Goal: Information Seeking & Learning: Learn about a topic

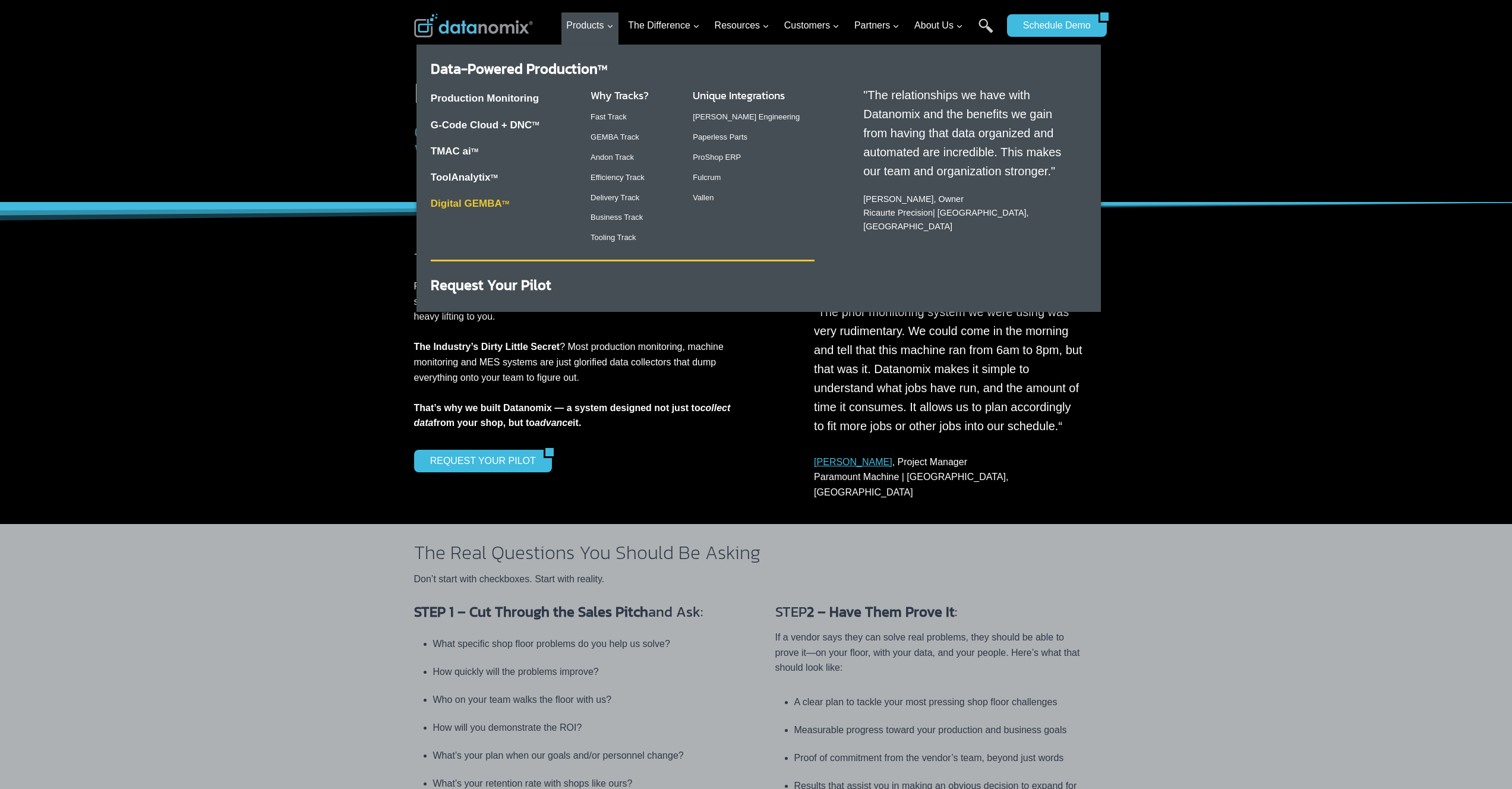
click at [478, 200] on link "Digital GEMBA TM" at bounding box center [469, 203] width 78 height 11
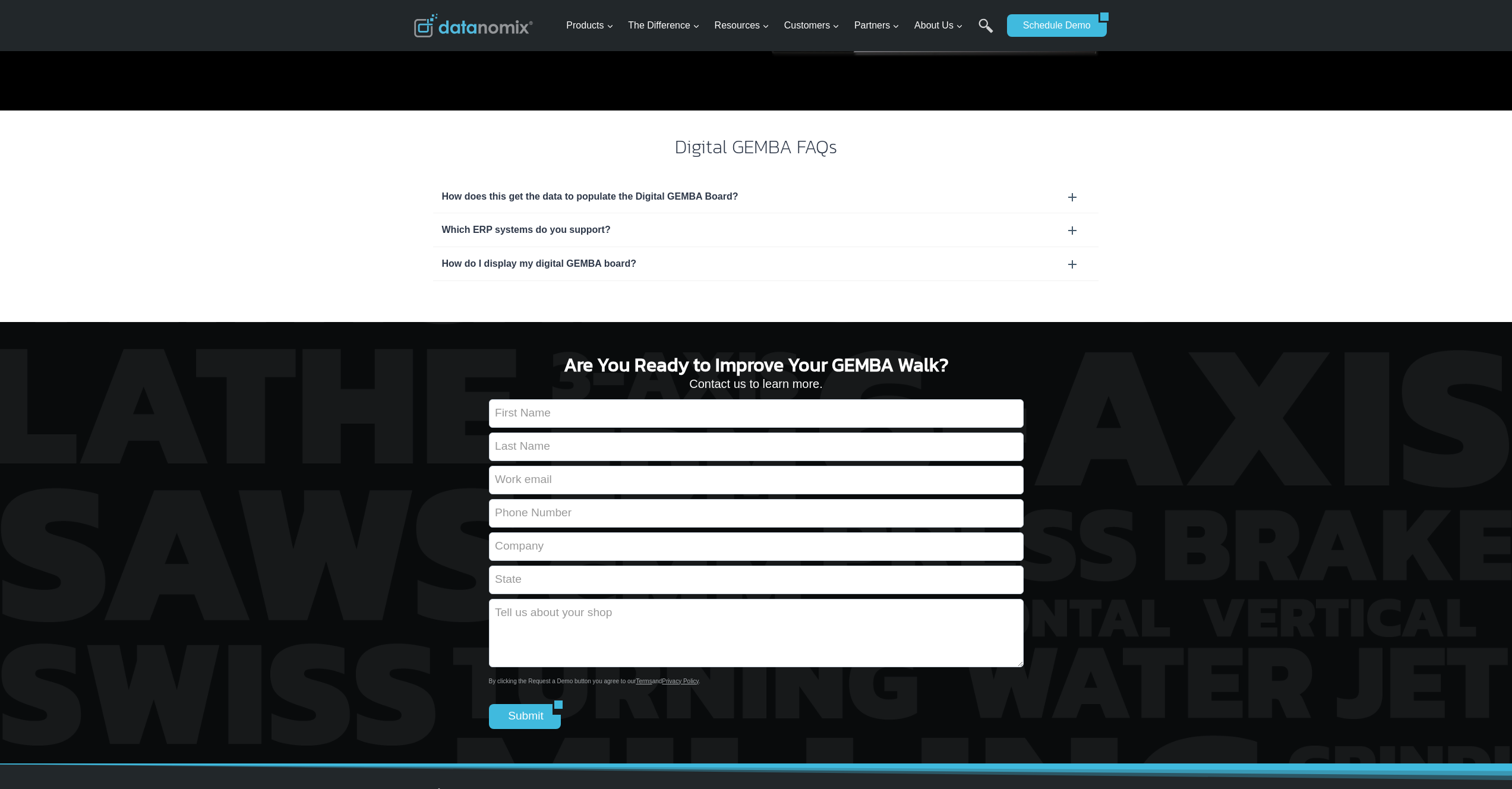
scroll to position [1047, 0]
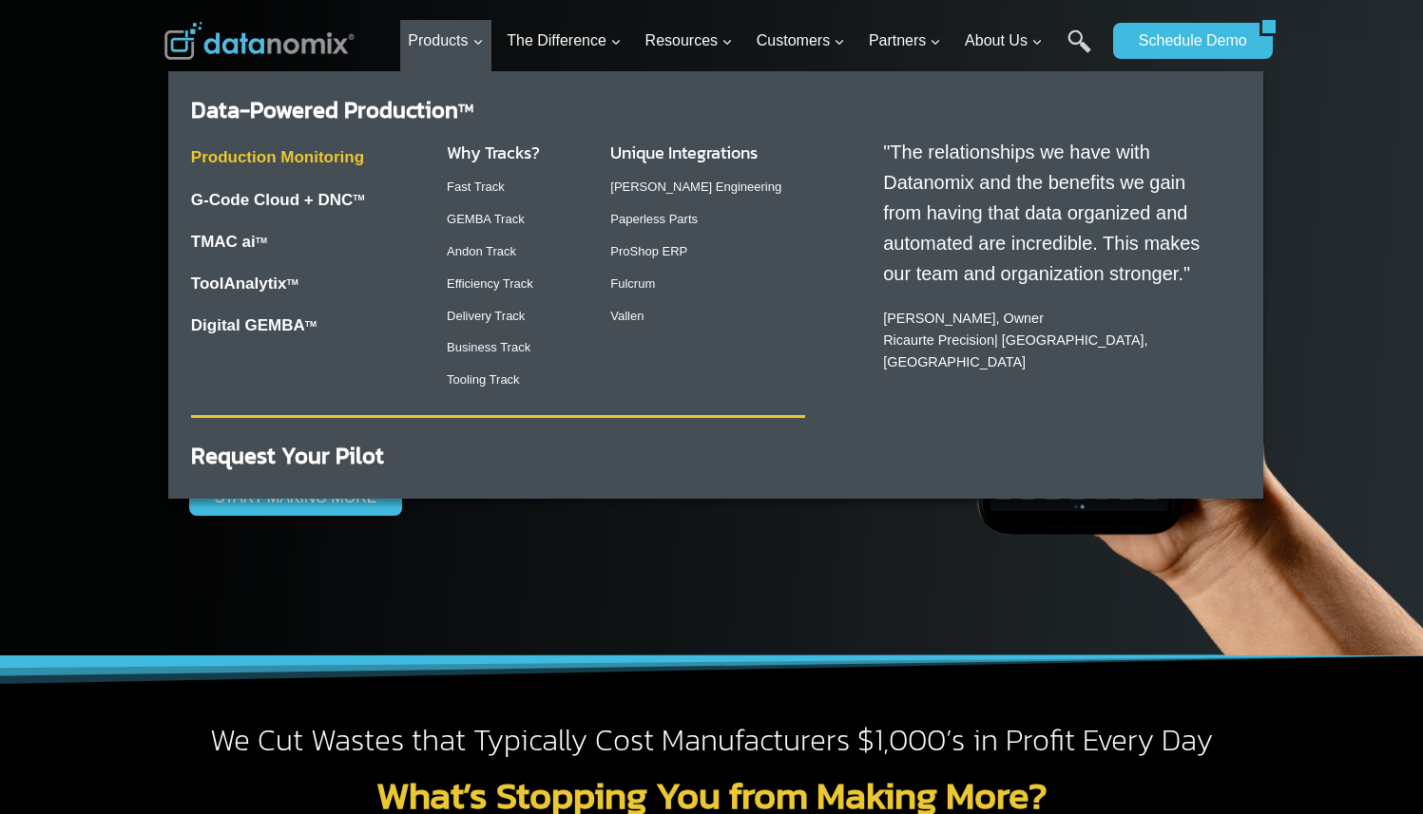
click at [281, 155] on link "Production Monitoring" at bounding box center [277, 157] width 173 height 18
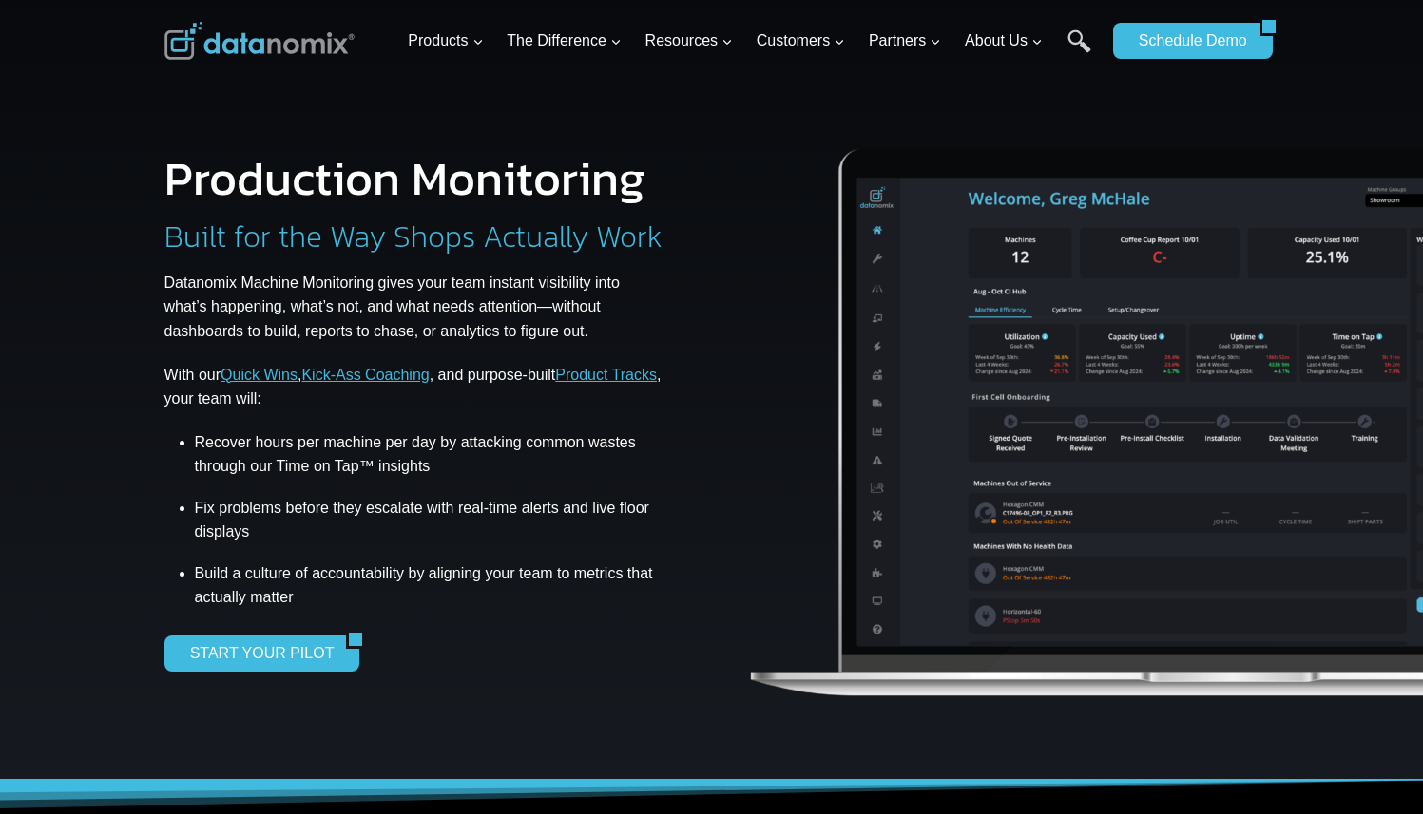
click at [1149, 347] on img at bounding box center [1232, 407] width 973 height 642
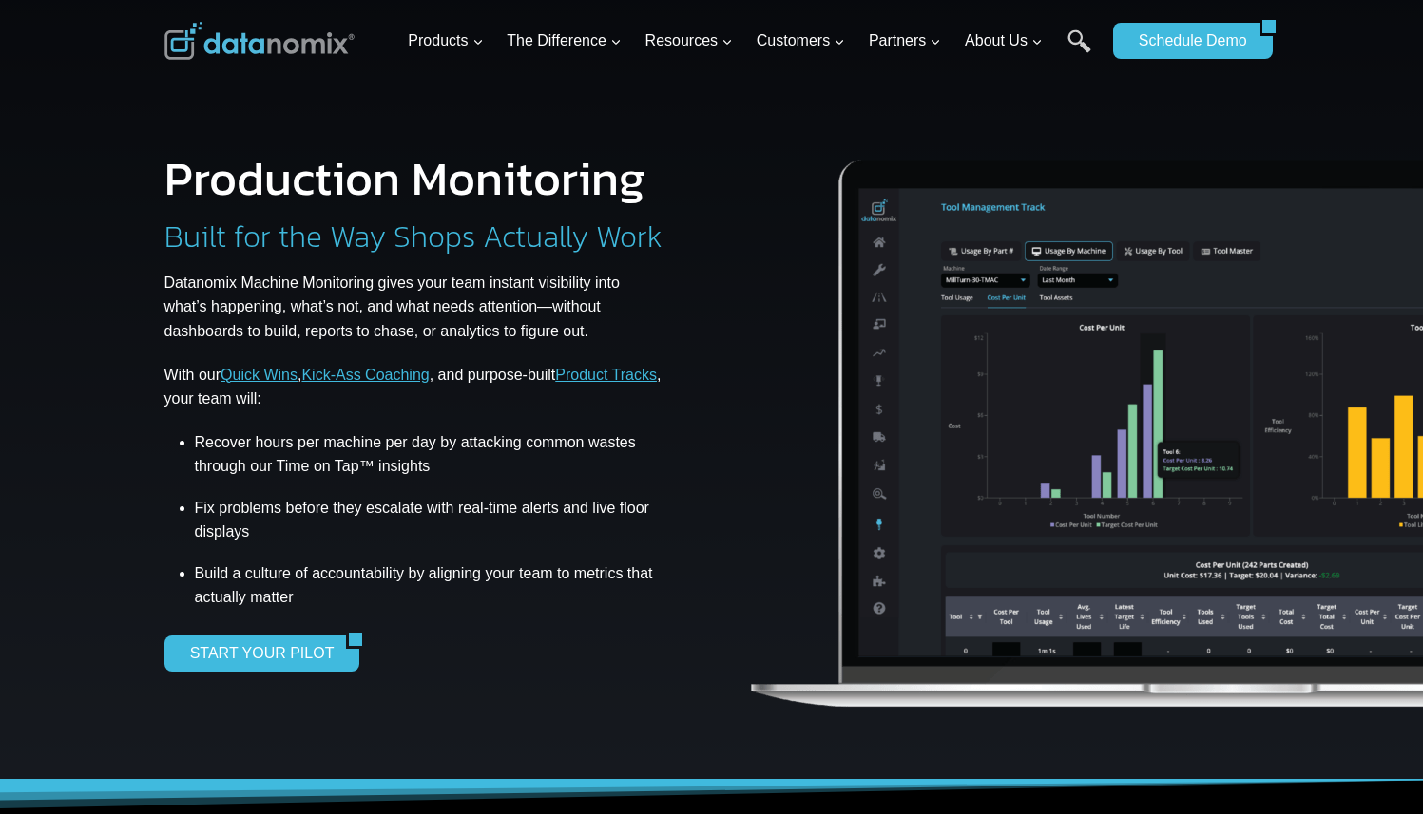
click at [597, 375] on link "Product Tracks" at bounding box center [606, 375] width 102 height 16
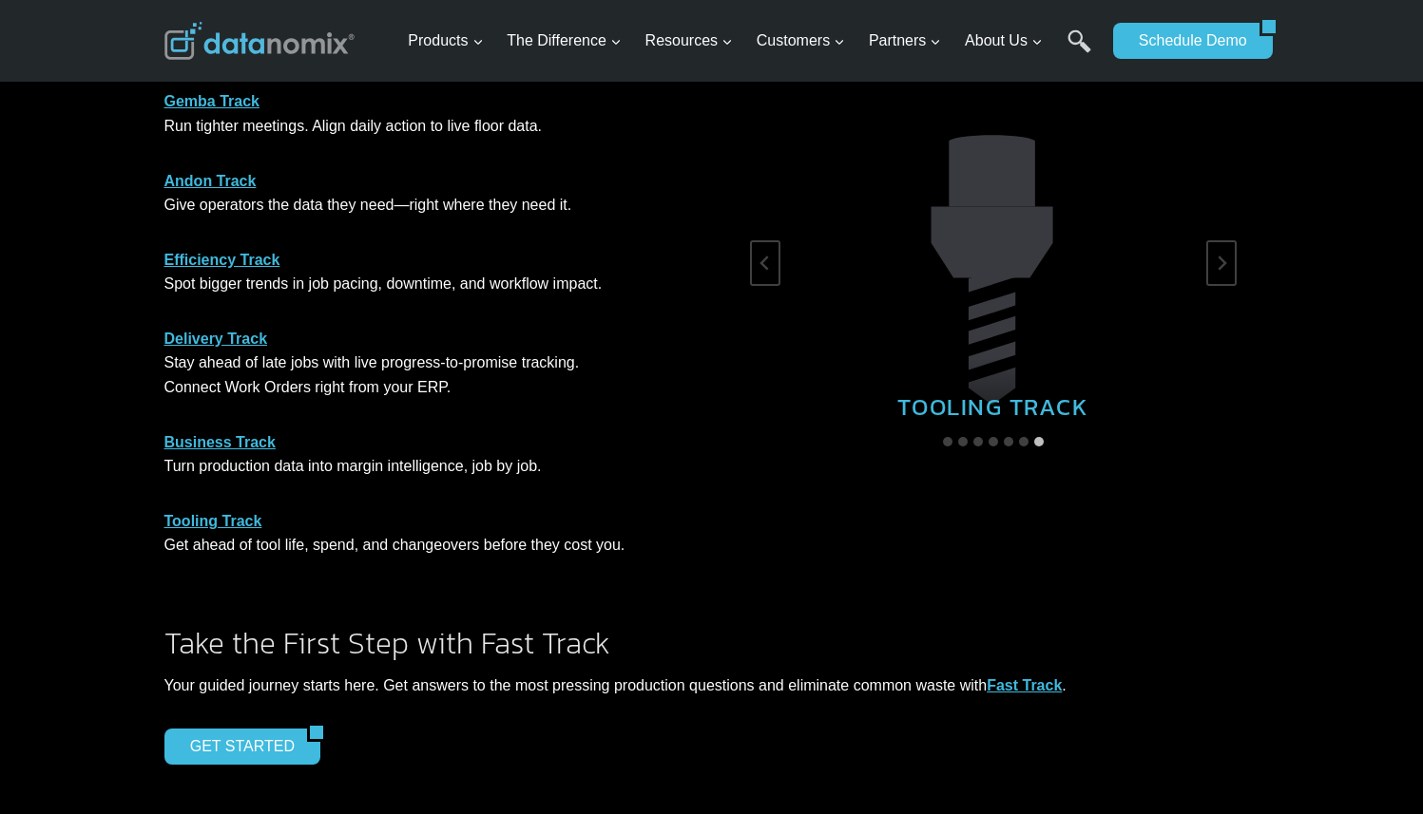
scroll to position [1078, 0]
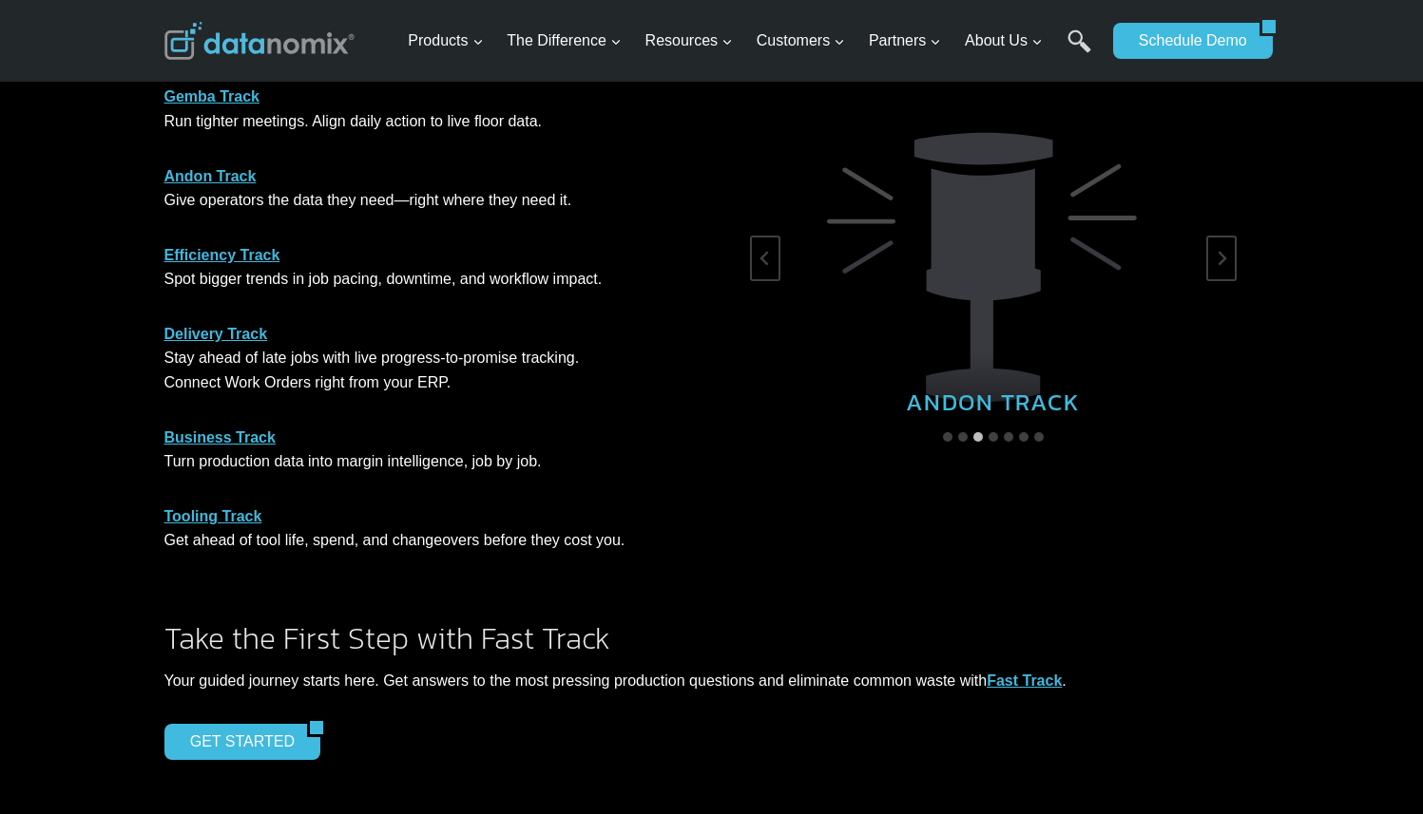
click at [245, 440] on link "Business Track" at bounding box center [219, 438] width 111 height 16
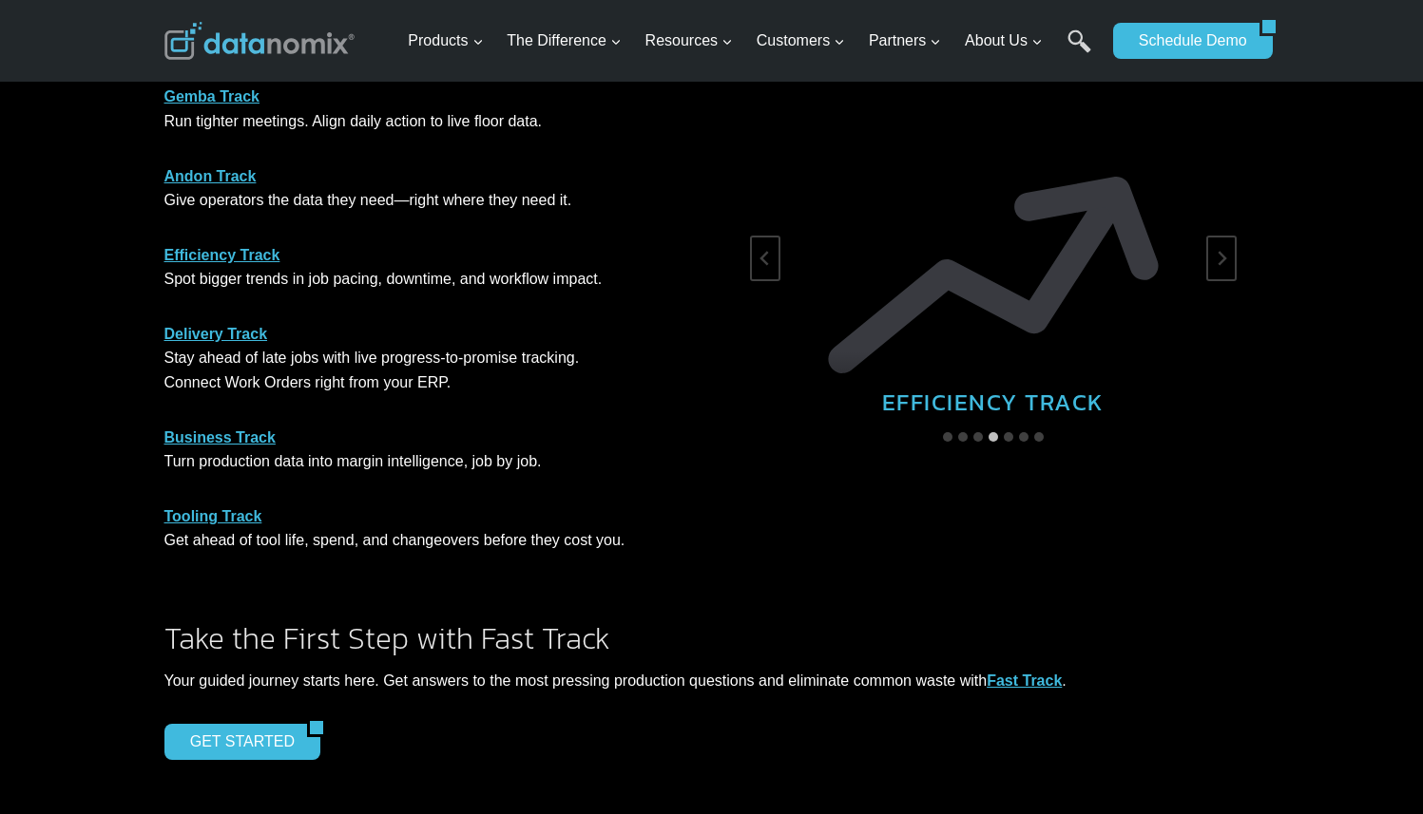
click at [207, 452] on p "Business Track Turn production data into margin intelligence, job by job." at bounding box center [430, 450] width 532 height 48
click at [208, 442] on link "Business Track" at bounding box center [219, 438] width 111 height 16
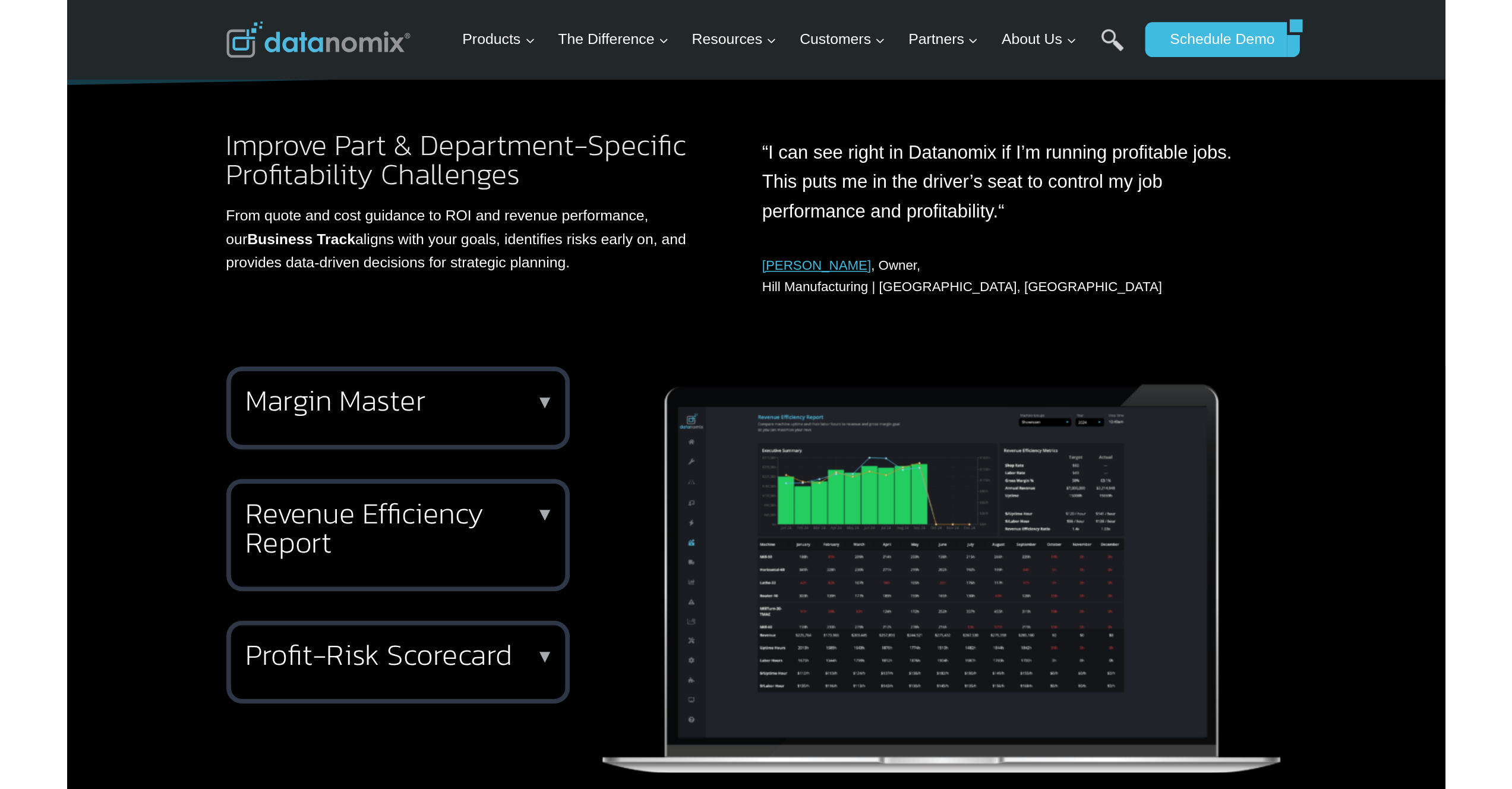
scroll to position [161, 0]
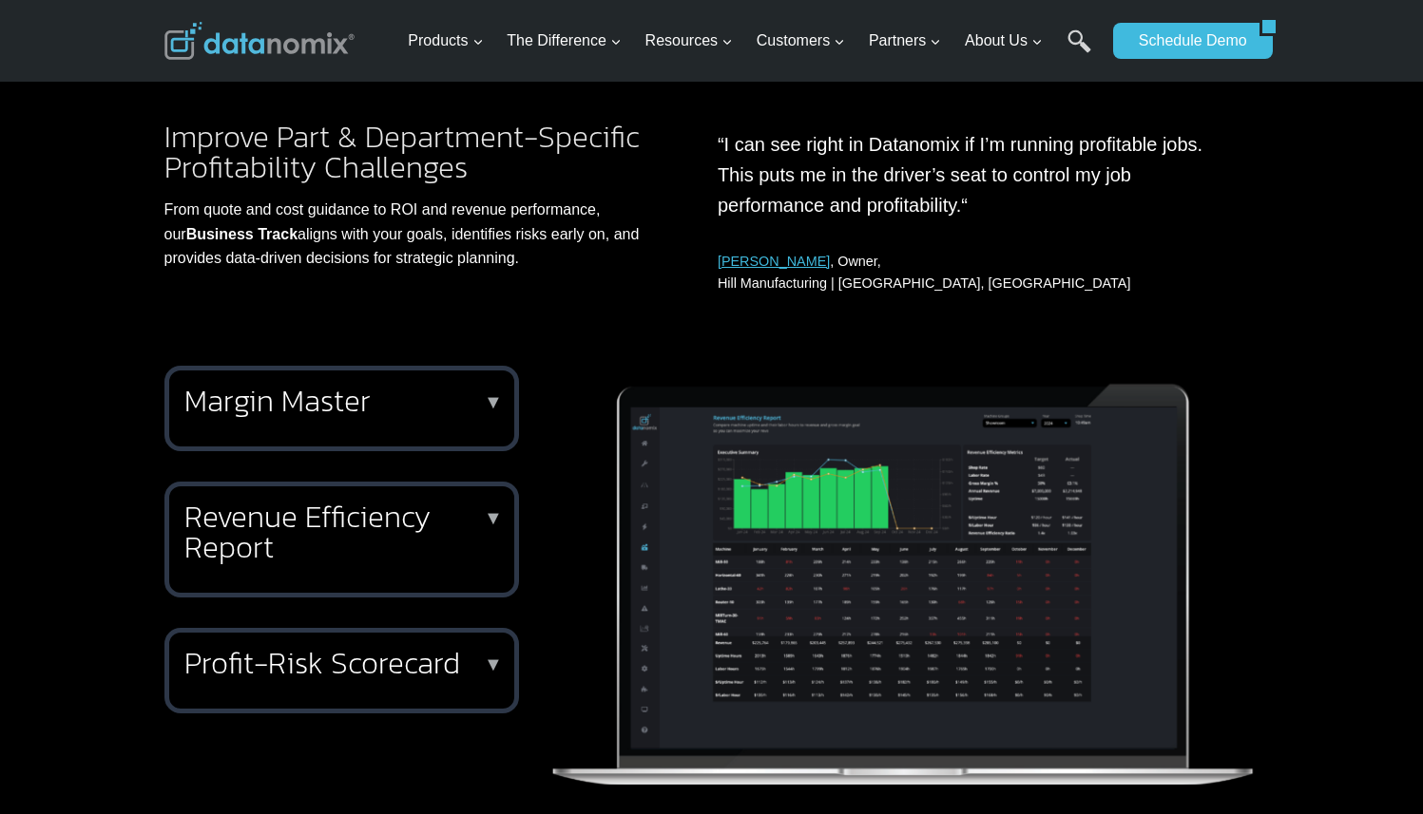
click at [381, 424] on div "Margin Master ▼ Margin Master is your fully automated part profitability analys…" at bounding box center [341, 409] width 354 height 86
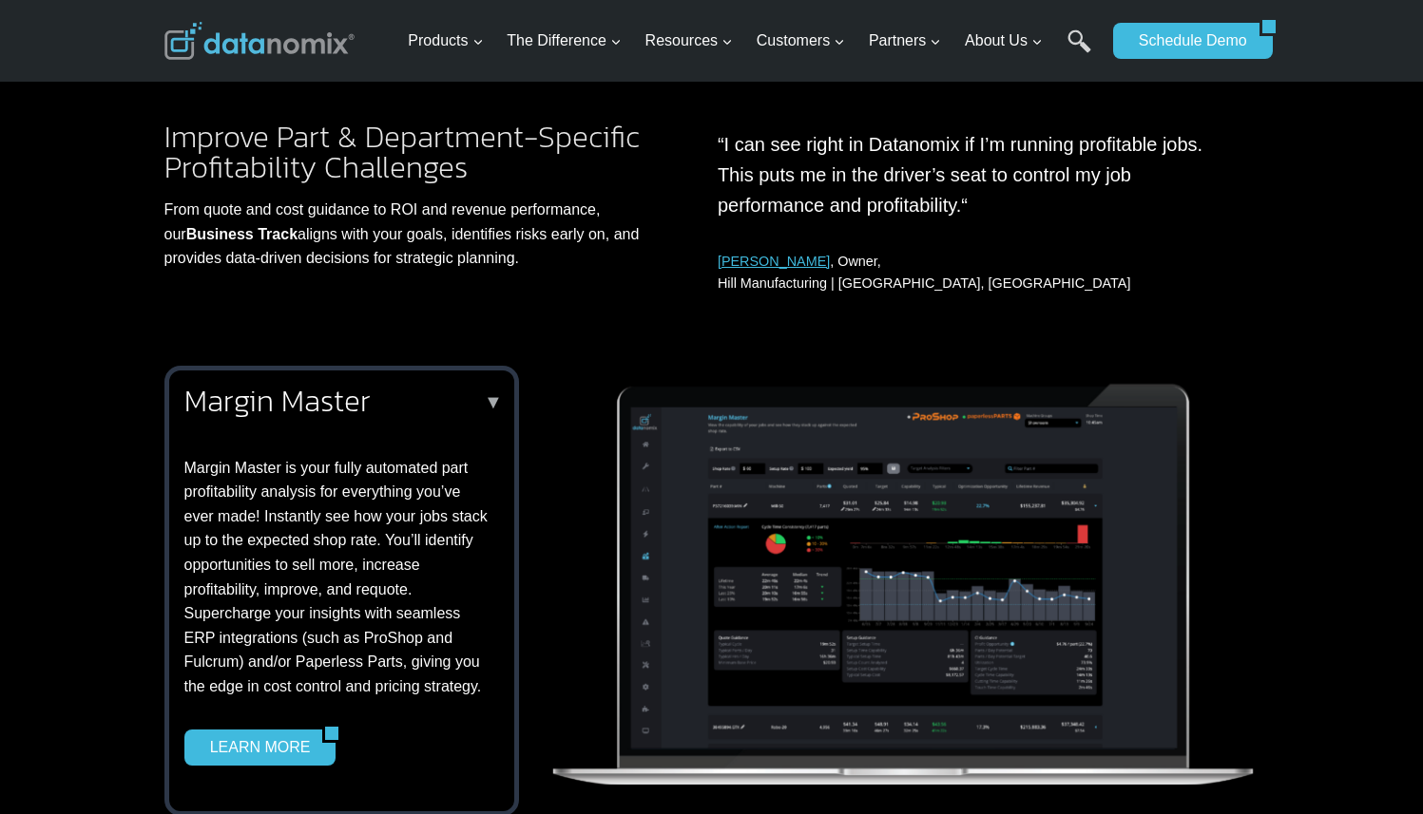
click at [381, 424] on div "Margin Master ▼ Margin Master is your fully automated part profitability analys…" at bounding box center [337, 576] width 307 height 380
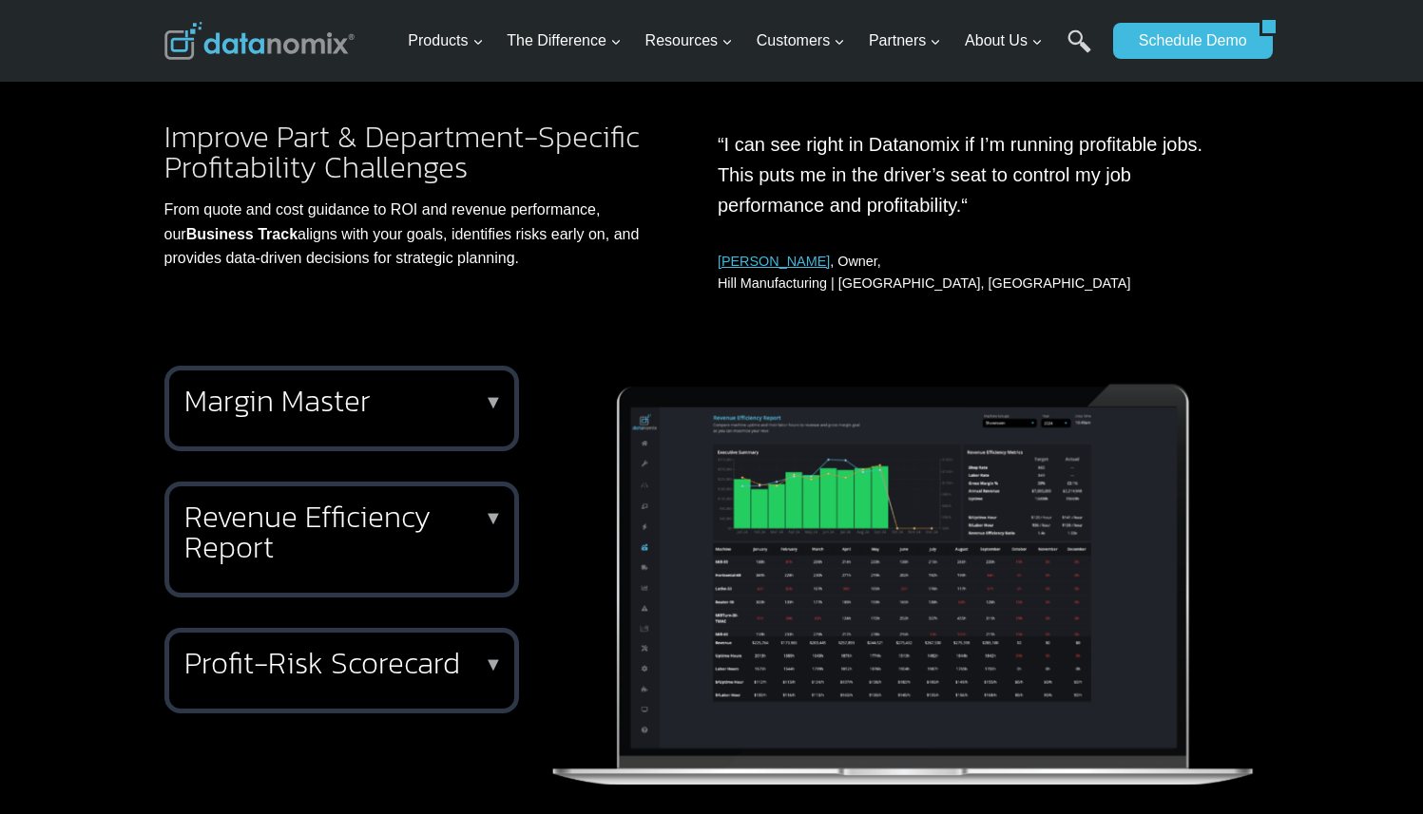
click at [381, 424] on div "Margin Master ▼ Margin Master is your fully automated part profitability analys…" at bounding box center [341, 409] width 354 height 86
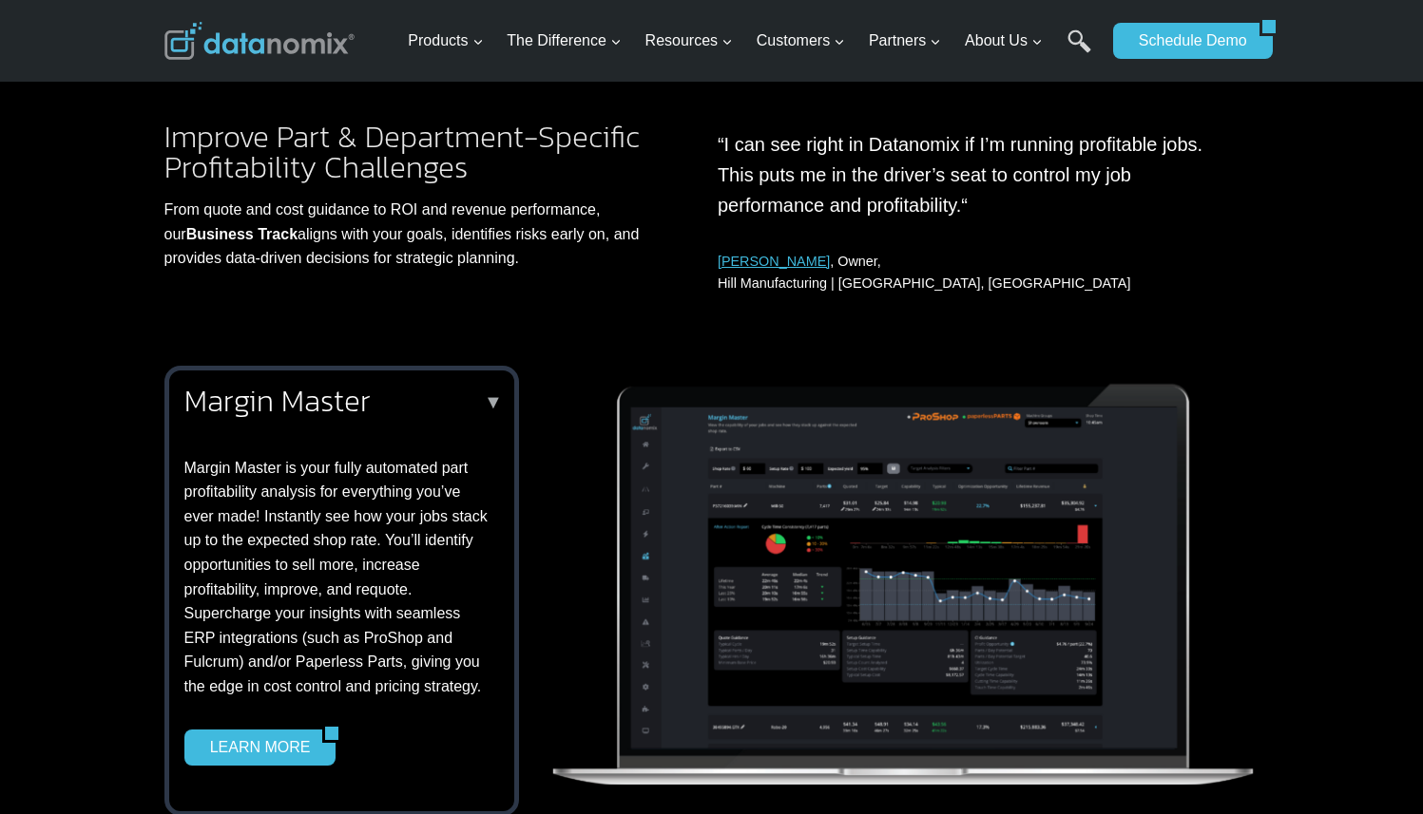
click at [381, 424] on div "Margin Master ▼ Margin Master is your fully automated part profitability analys…" at bounding box center [337, 576] width 307 height 380
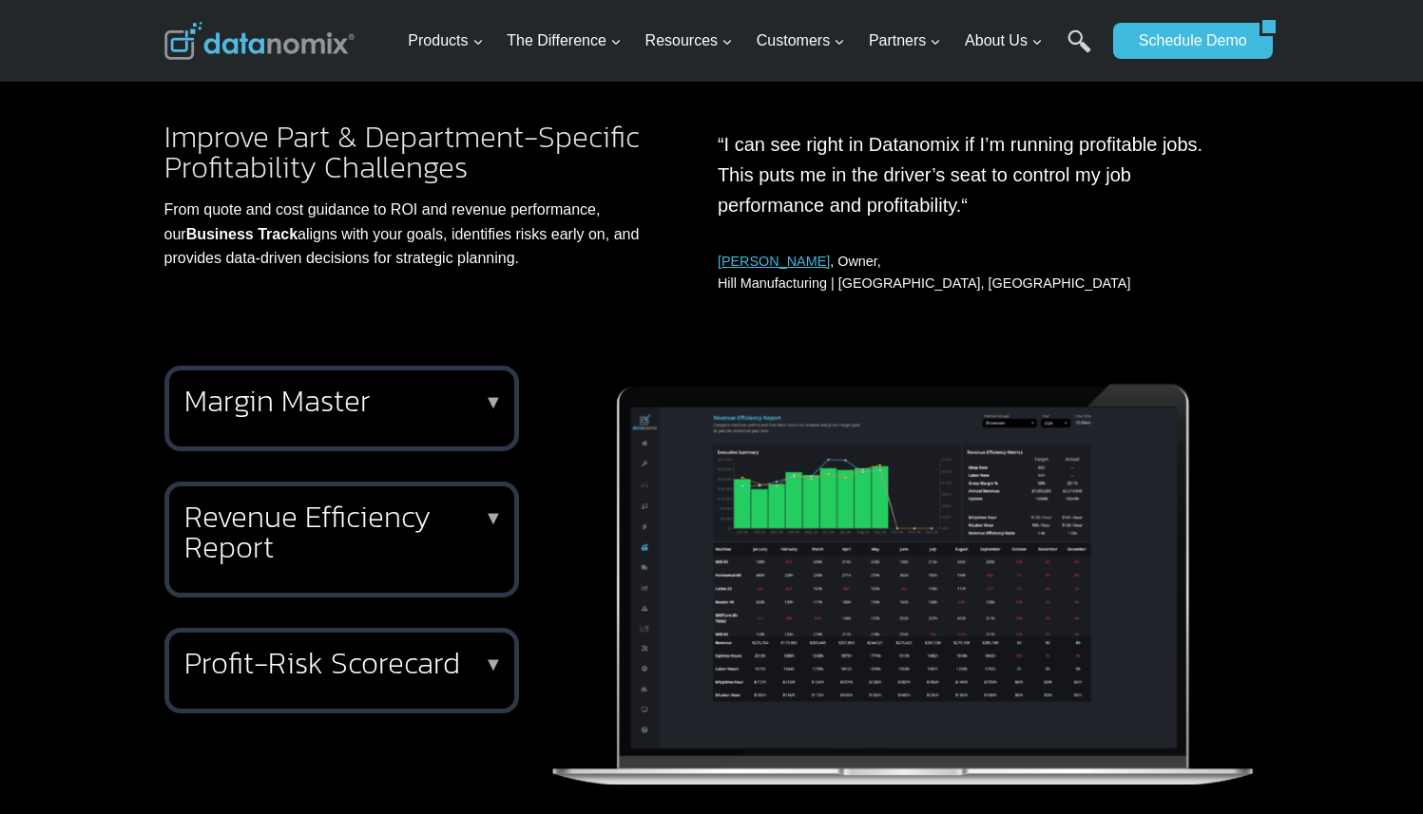
click at [381, 424] on div "Margin Master ▼ Margin Master is your fully automated part profitability analys…" at bounding box center [341, 409] width 354 height 86
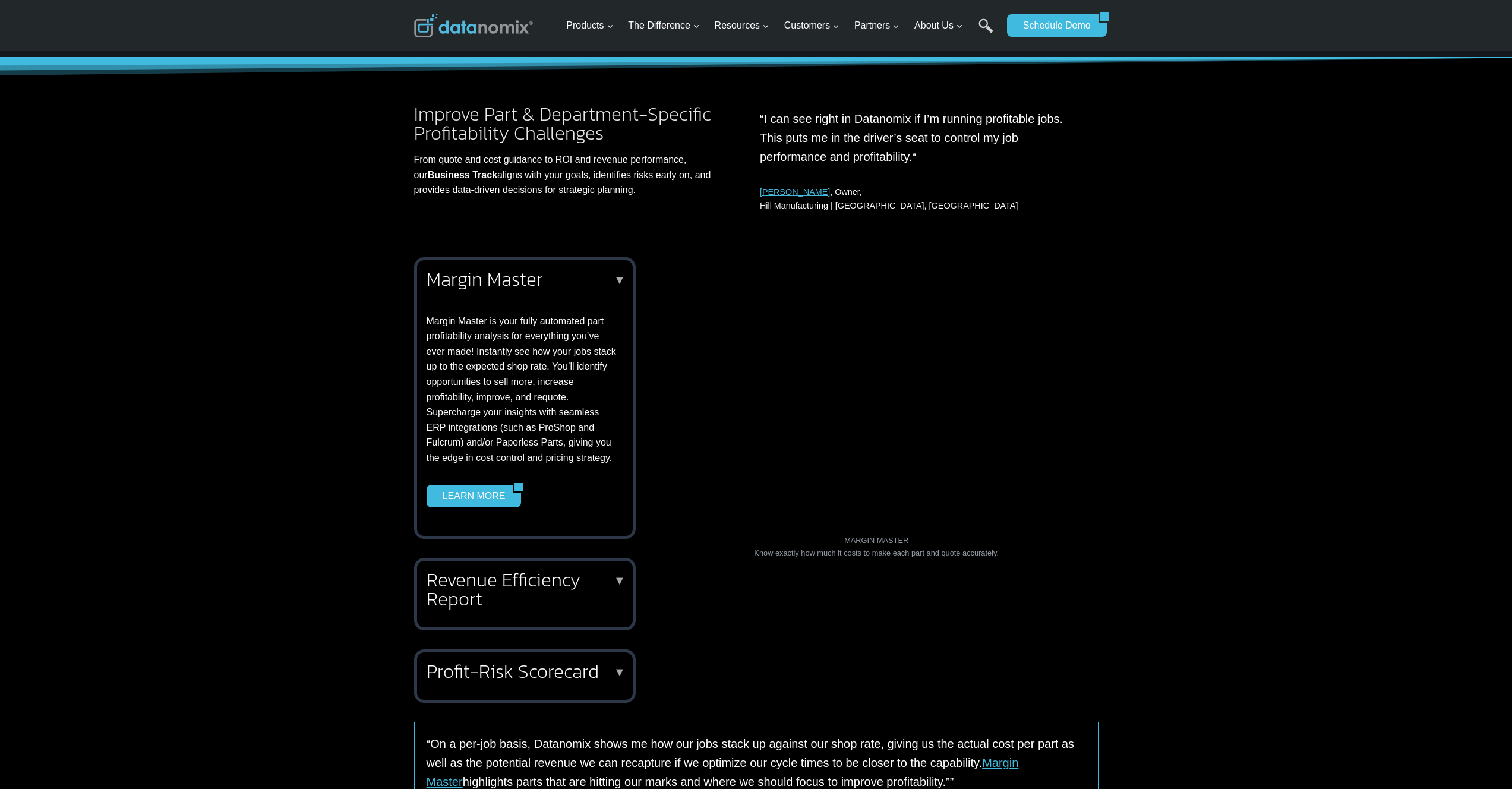
scroll to position [133, 0]
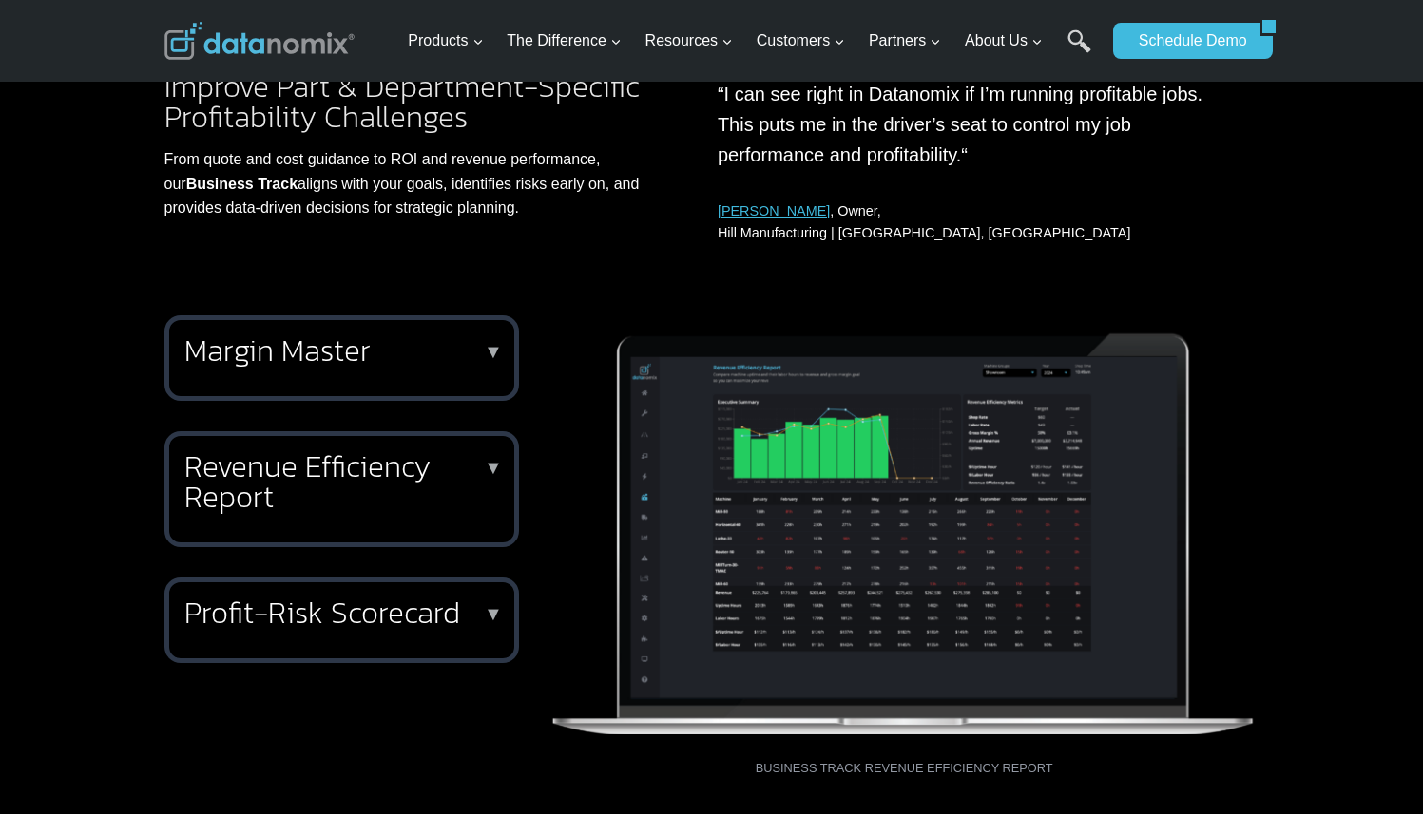
scroll to position [321, 0]
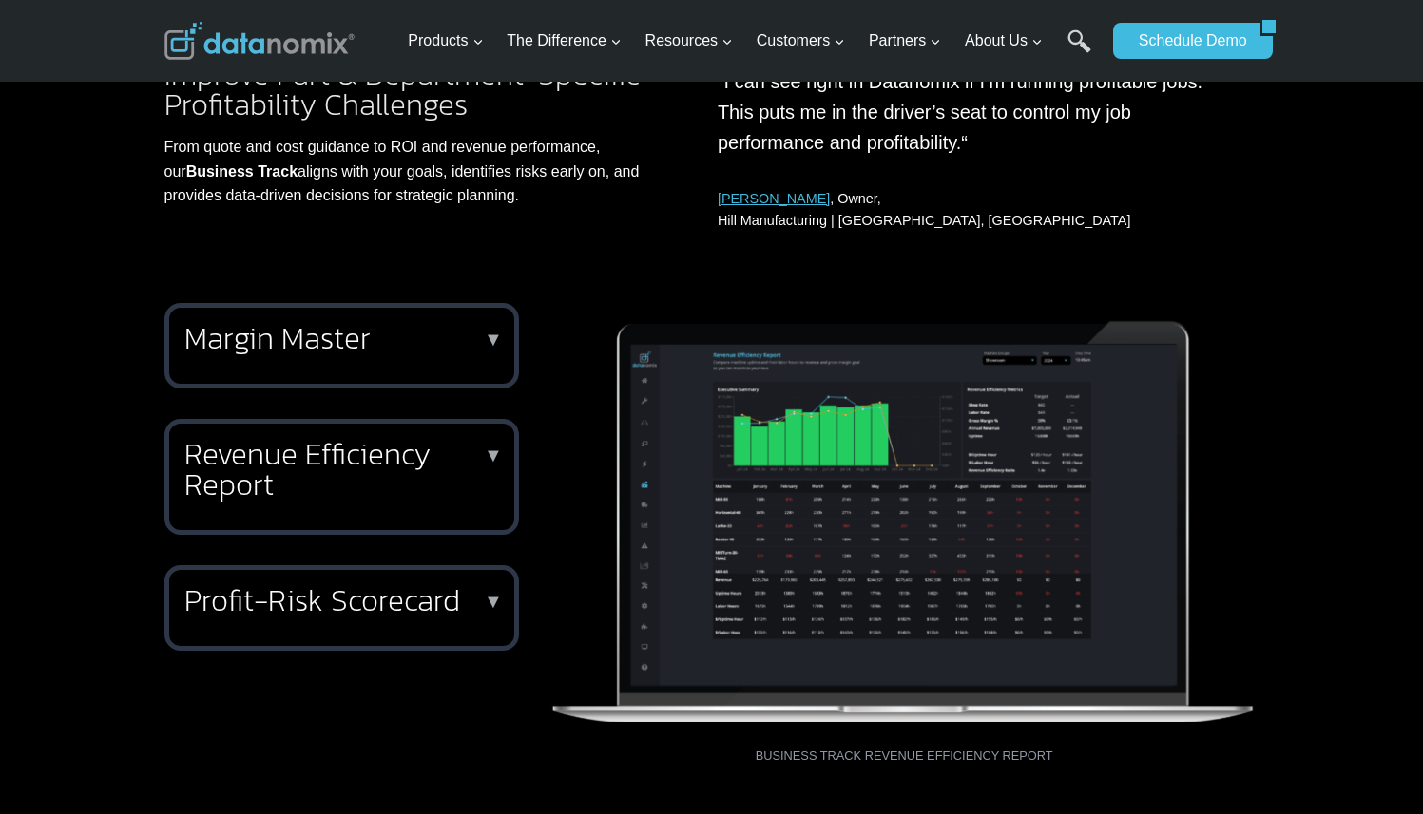
click at [293, 483] on h2 "Revenue Efficiency Report" at bounding box center [337, 469] width 307 height 61
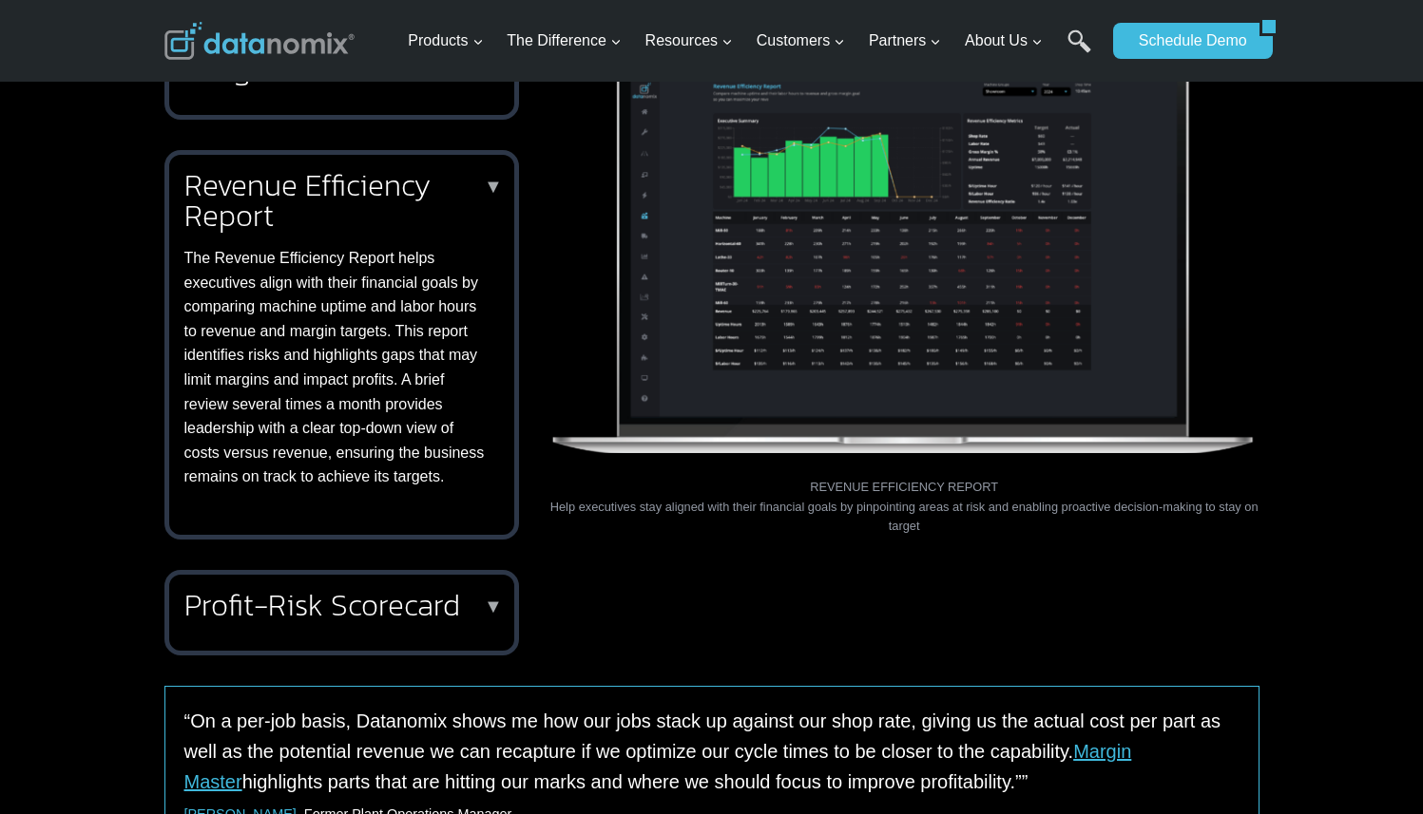
scroll to position [811, 0]
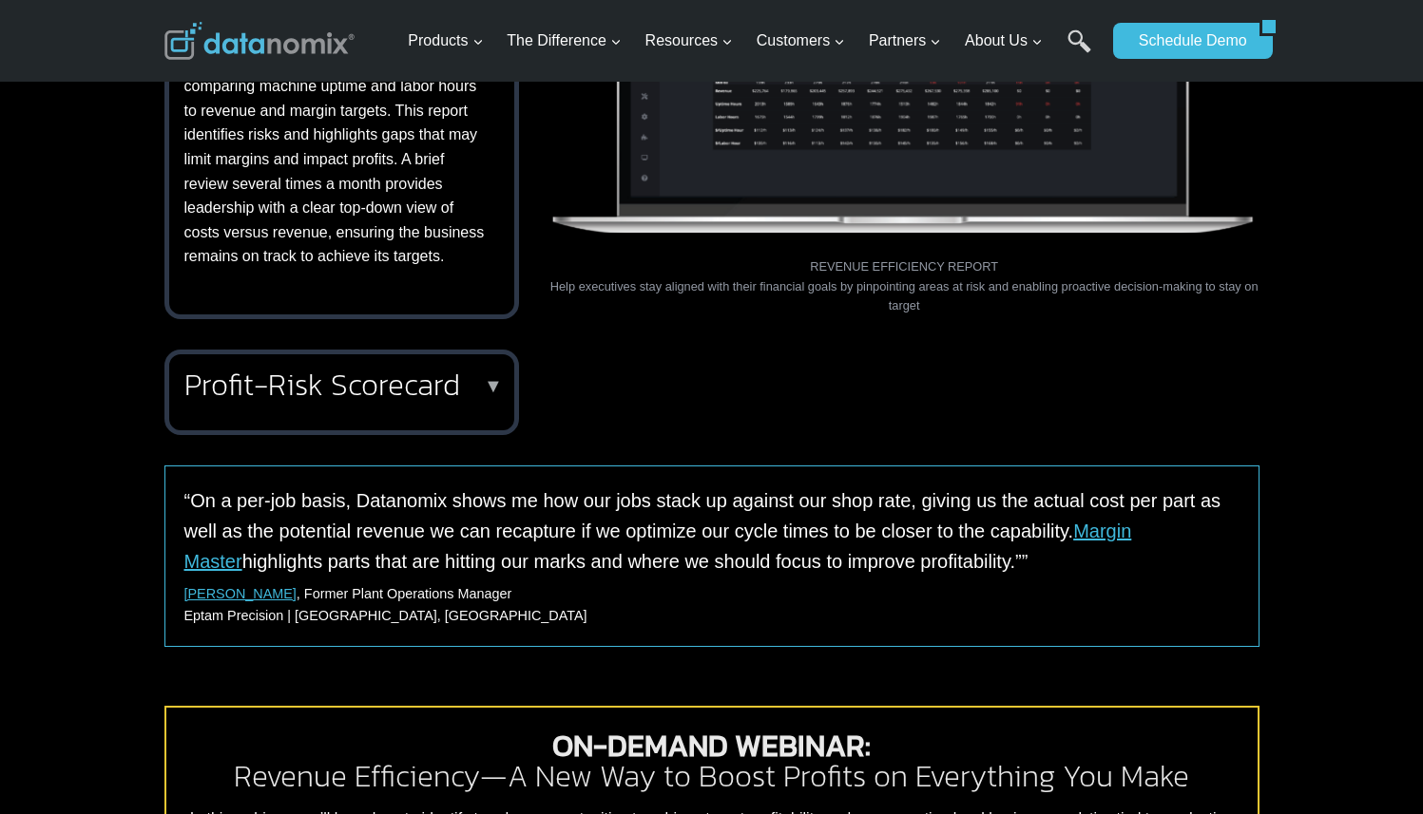
click at [357, 390] on h2 "Profit-Risk Scorecard" at bounding box center [337, 385] width 307 height 30
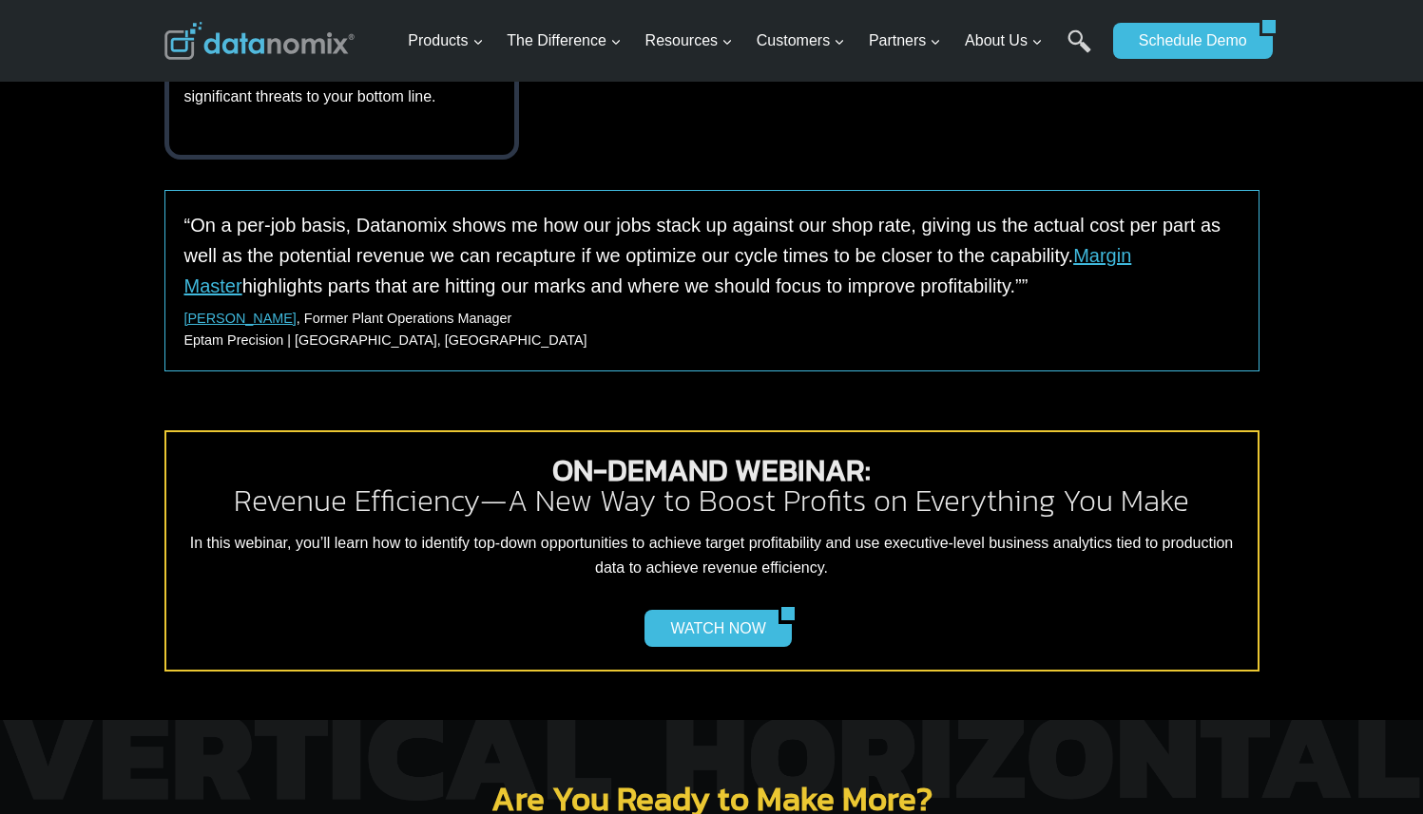
scroll to position [1082, 0]
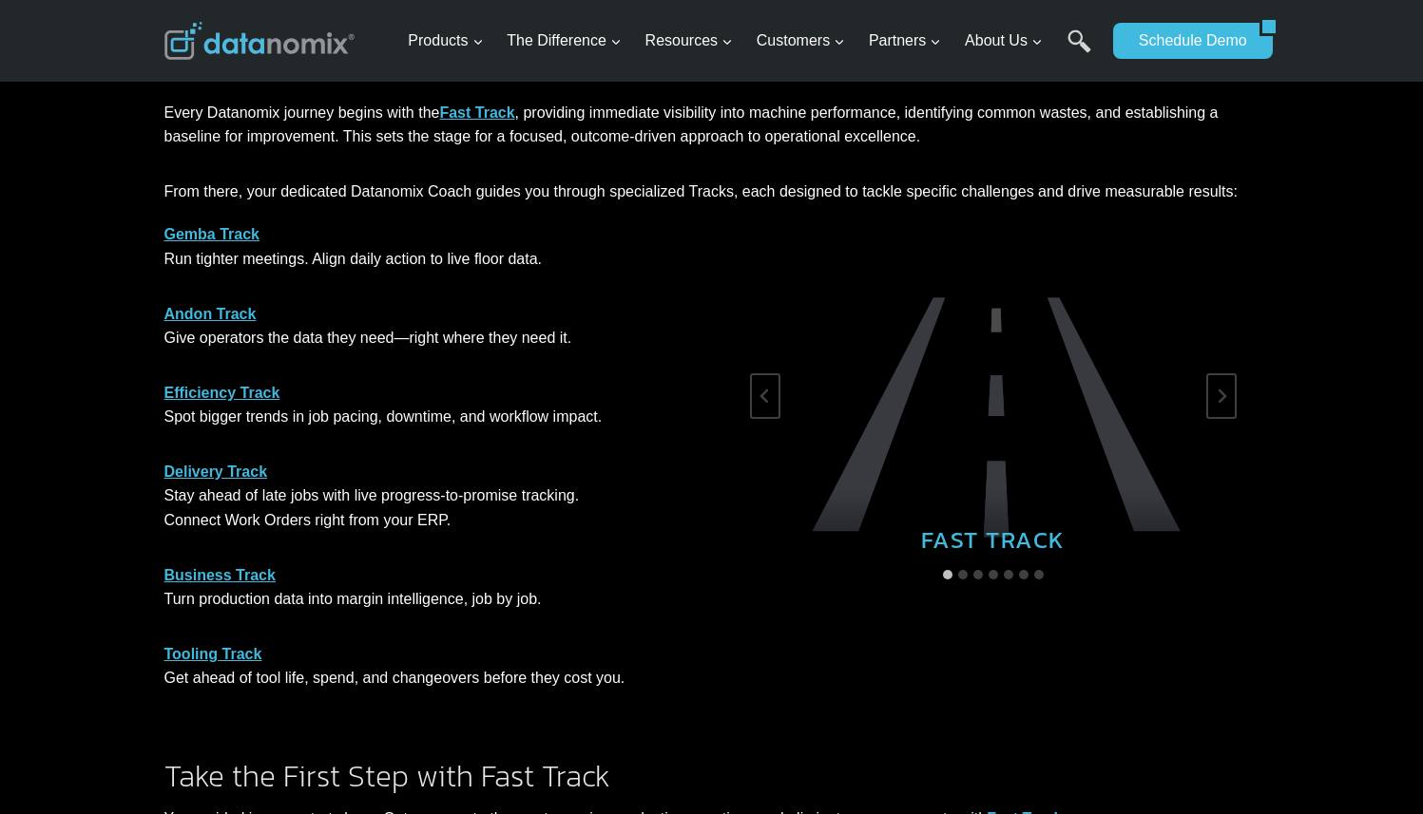
scroll to position [935, 0]
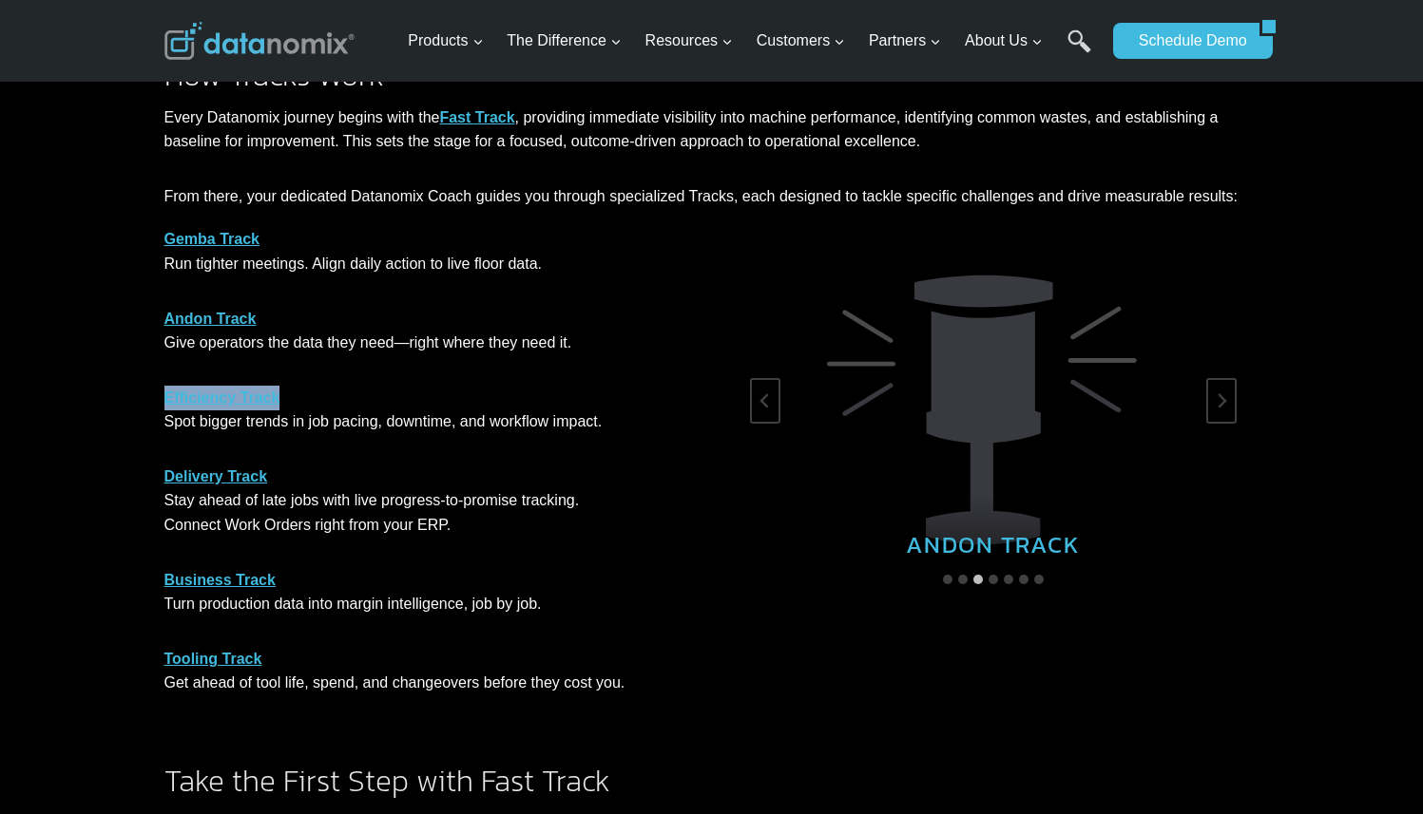
click at [226, 473] on link "Delivery Track" at bounding box center [216, 477] width 104 height 16
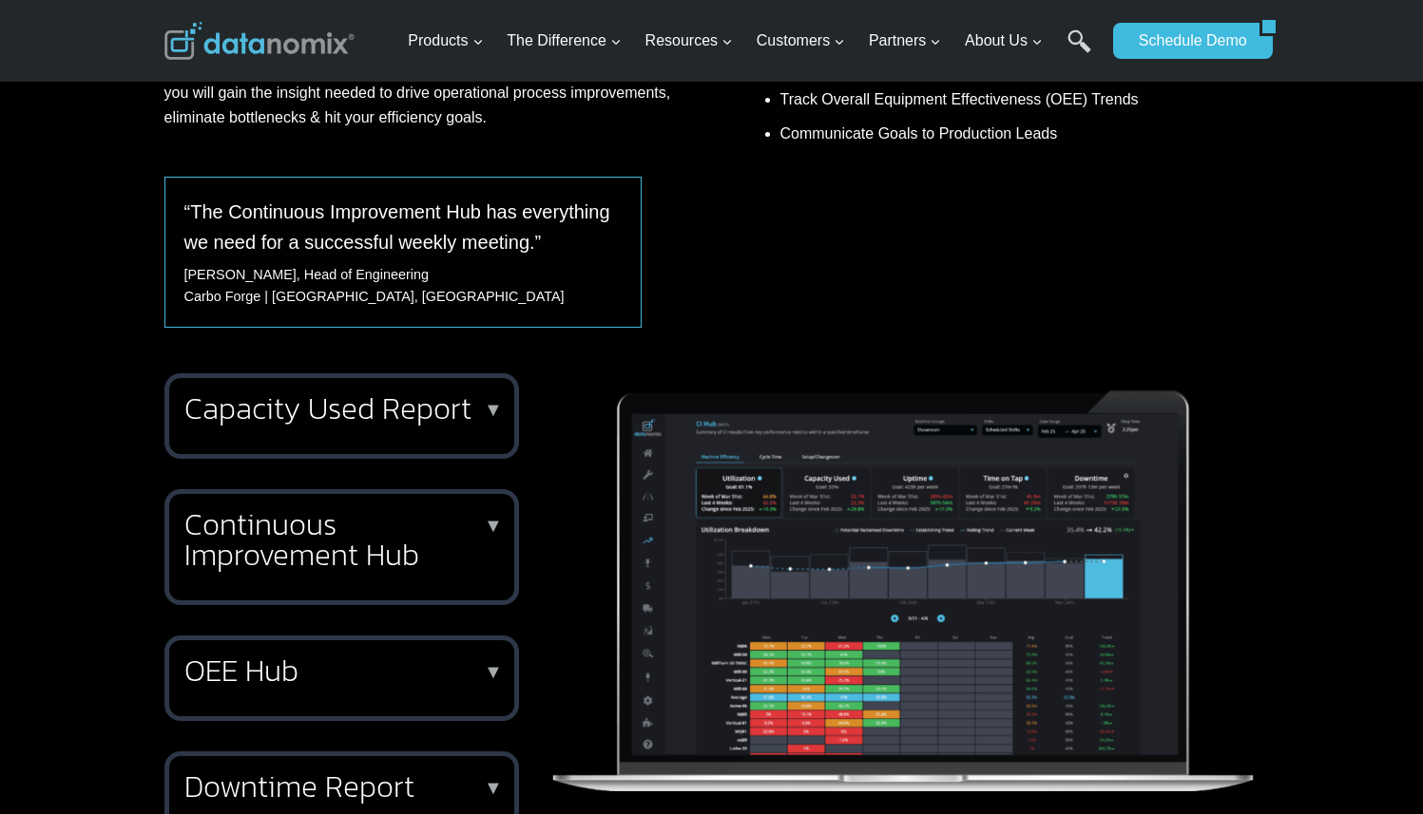
scroll to position [566, 0]
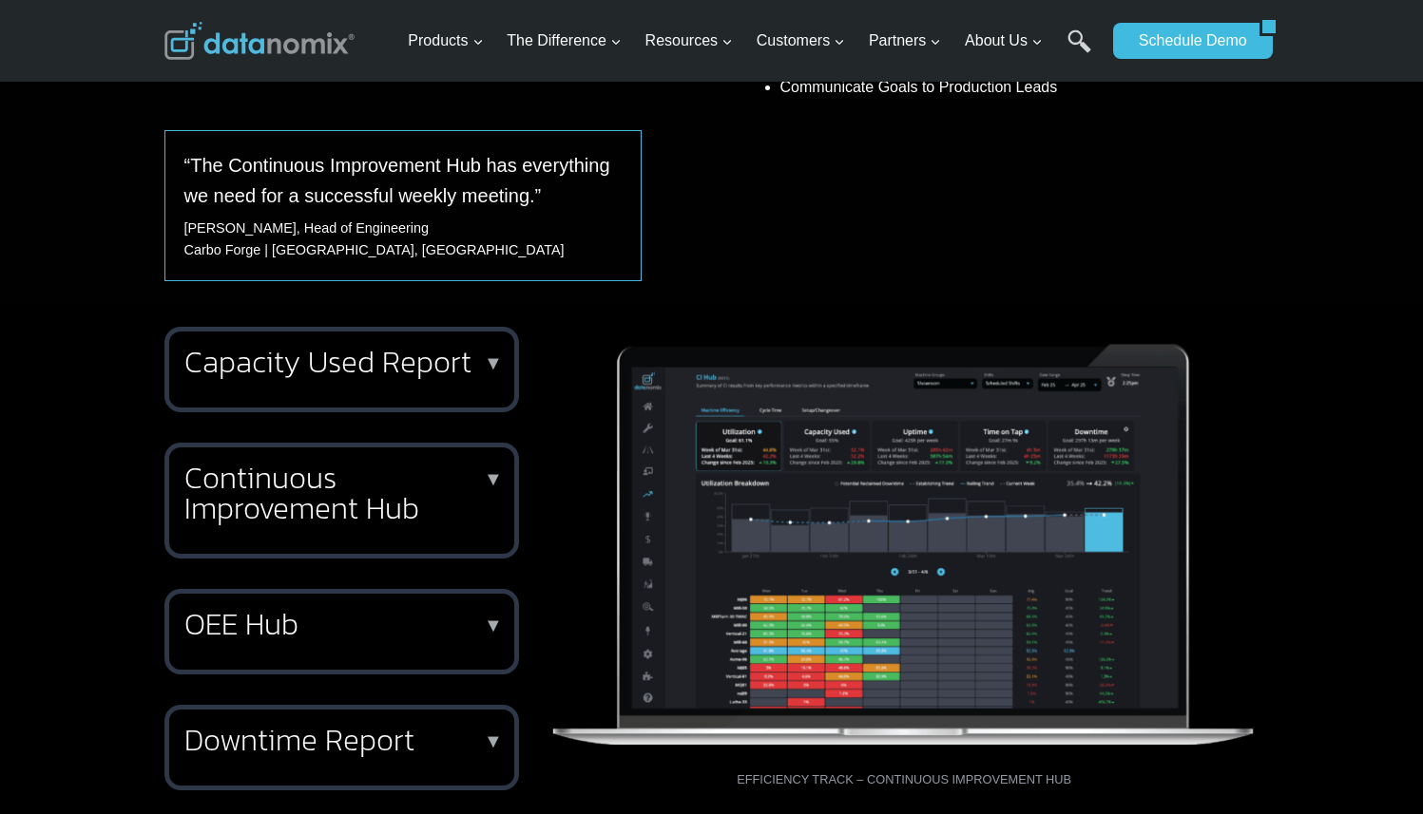
click at [352, 515] on h2 "Continuous Improvement Hub" at bounding box center [337, 493] width 307 height 61
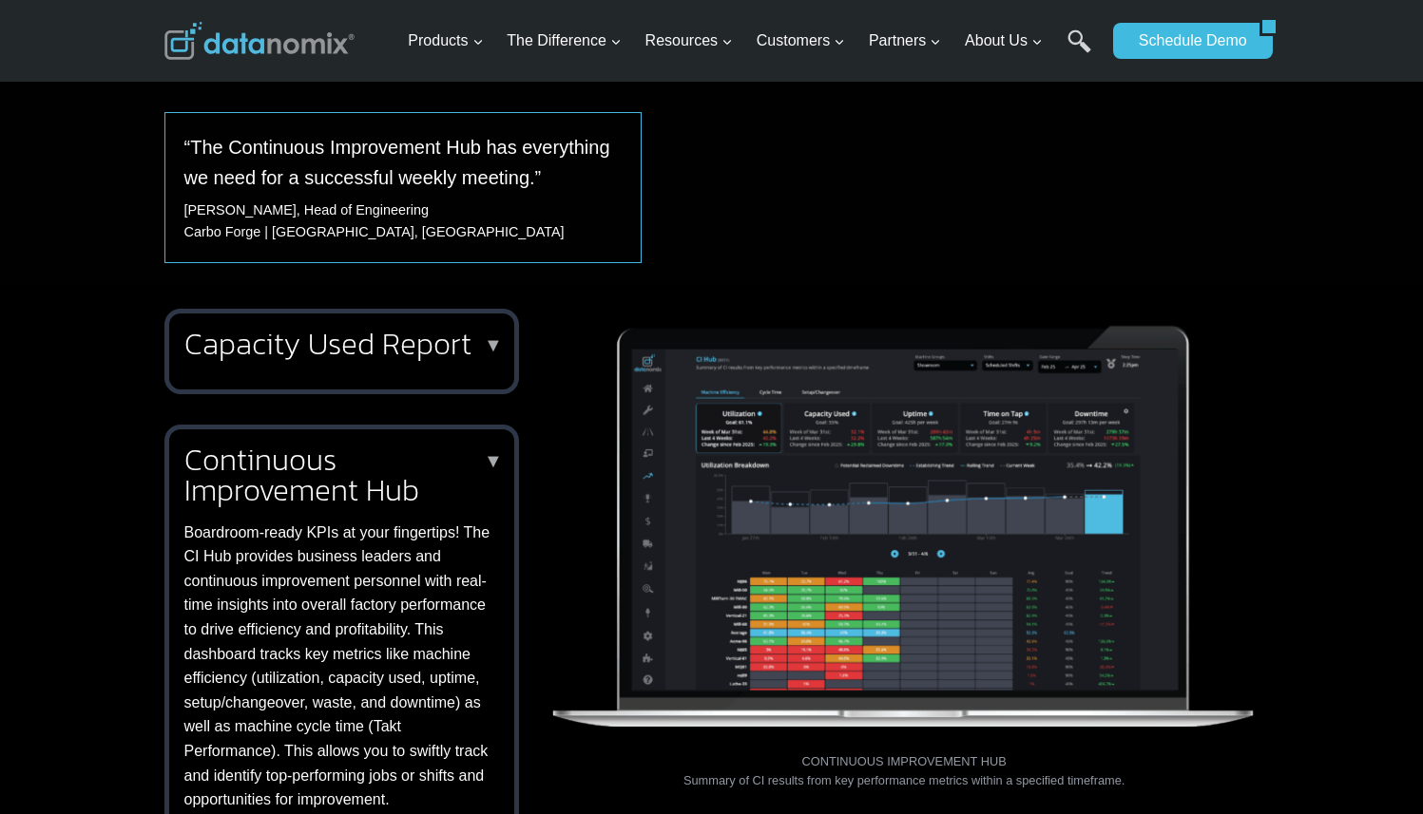
scroll to position [746, 0]
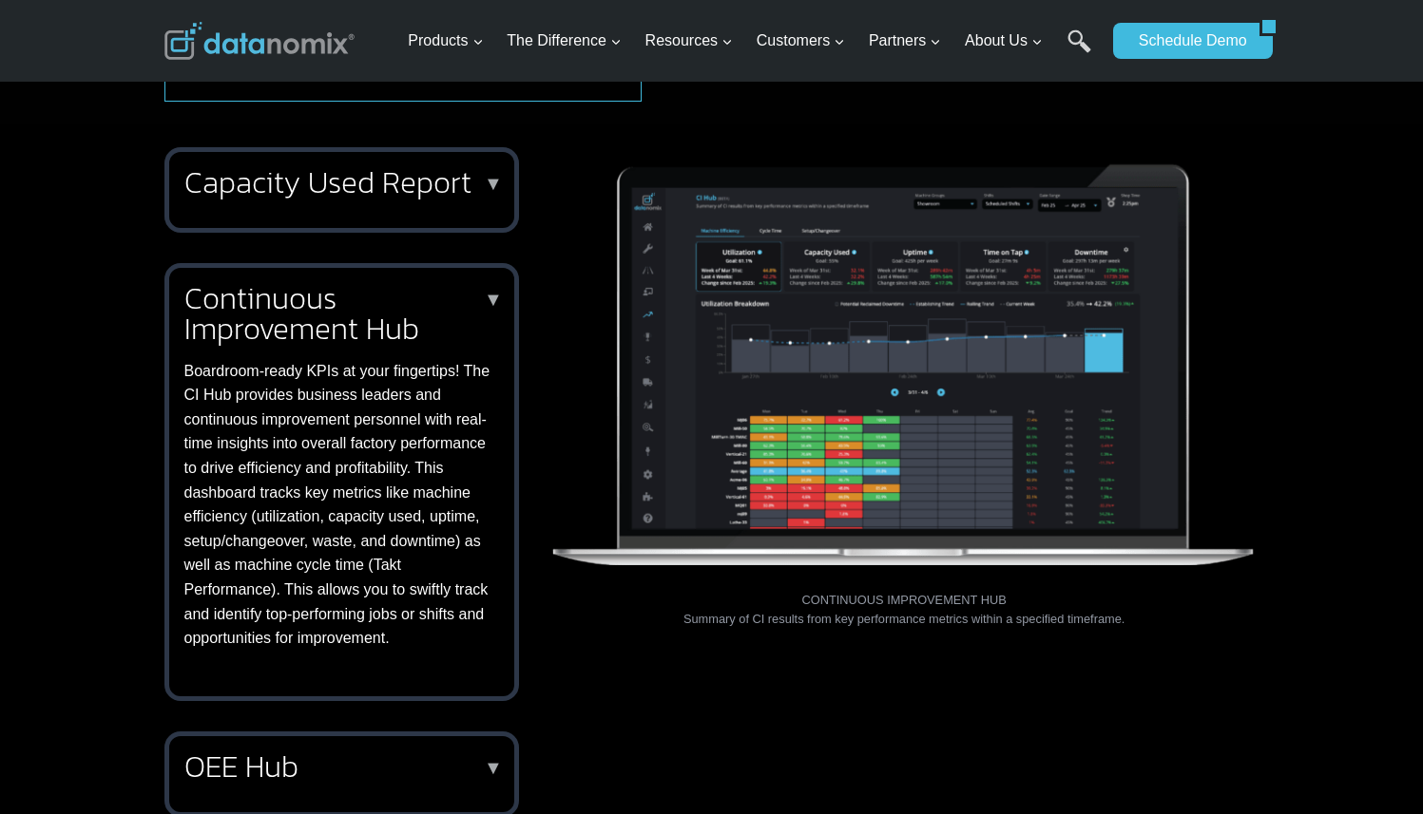
click at [495, 301] on p "▼" at bounding box center [493, 299] width 19 height 13
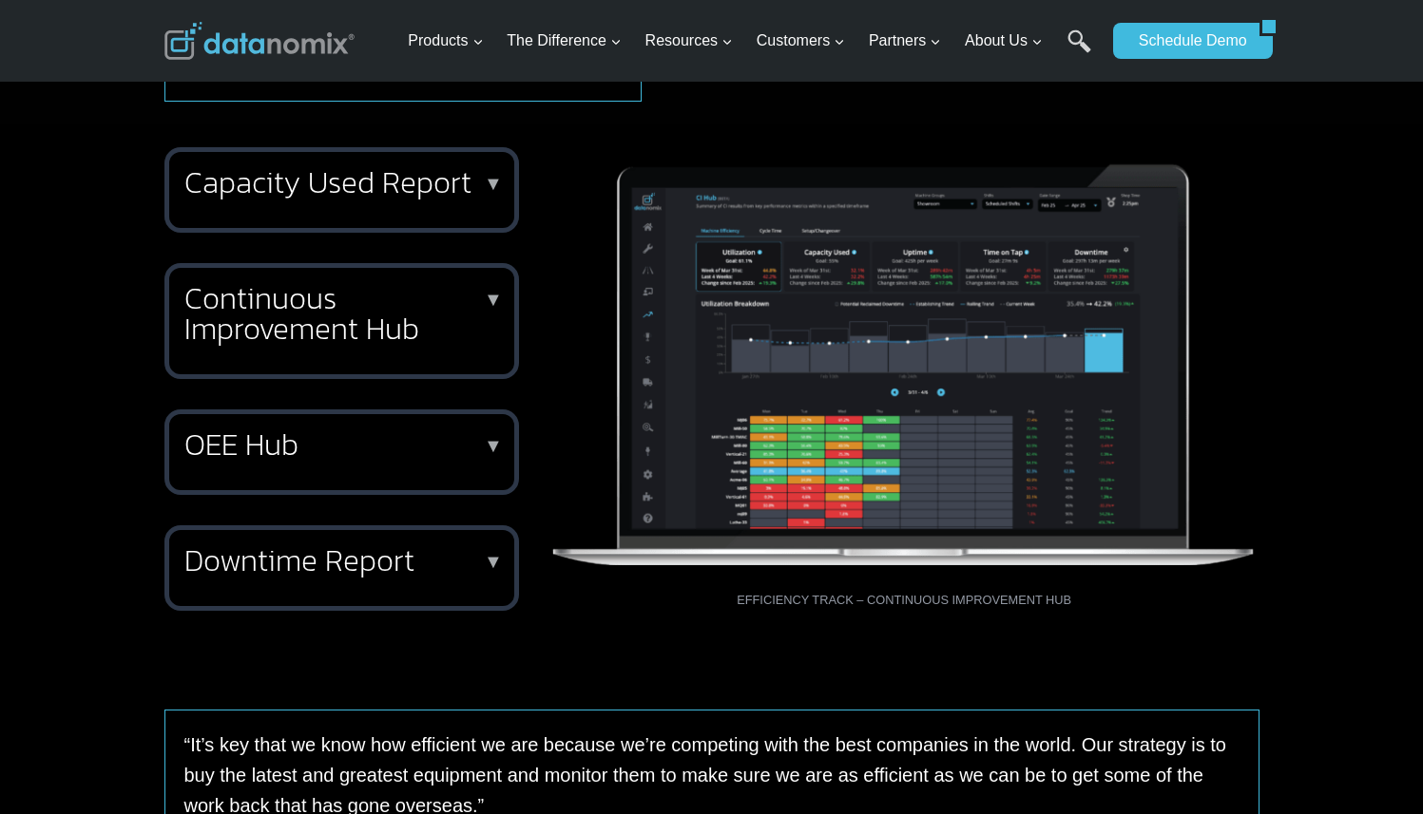
click at [495, 301] on p "▼" at bounding box center [493, 299] width 19 height 13
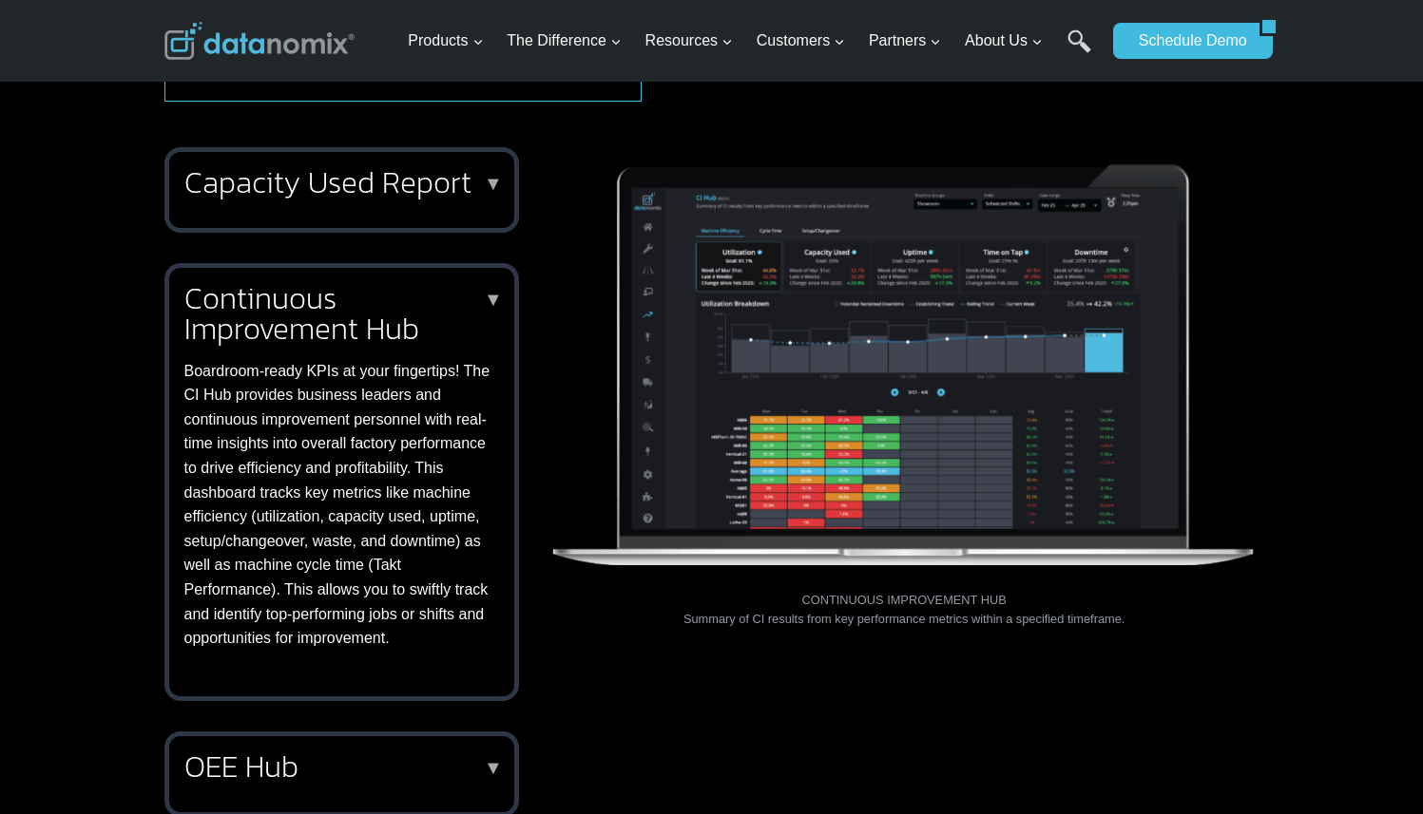
click at [359, 430] on p "Boardroom-ready KPIs at your fingertips! The CI Hub provides business leaders a…" at bounding box center [337, 505] width 307 height 292
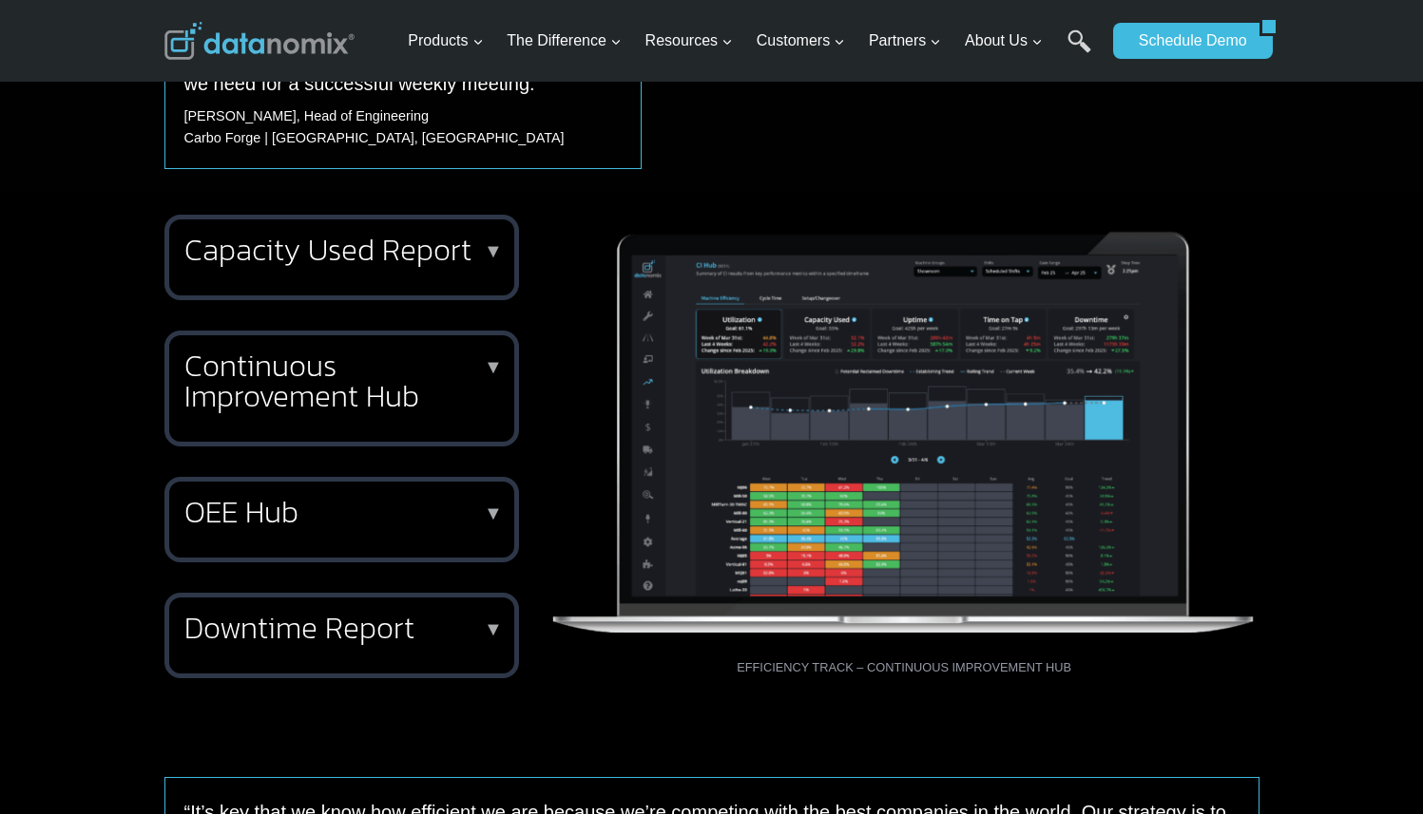
scroll to position [863, 0]
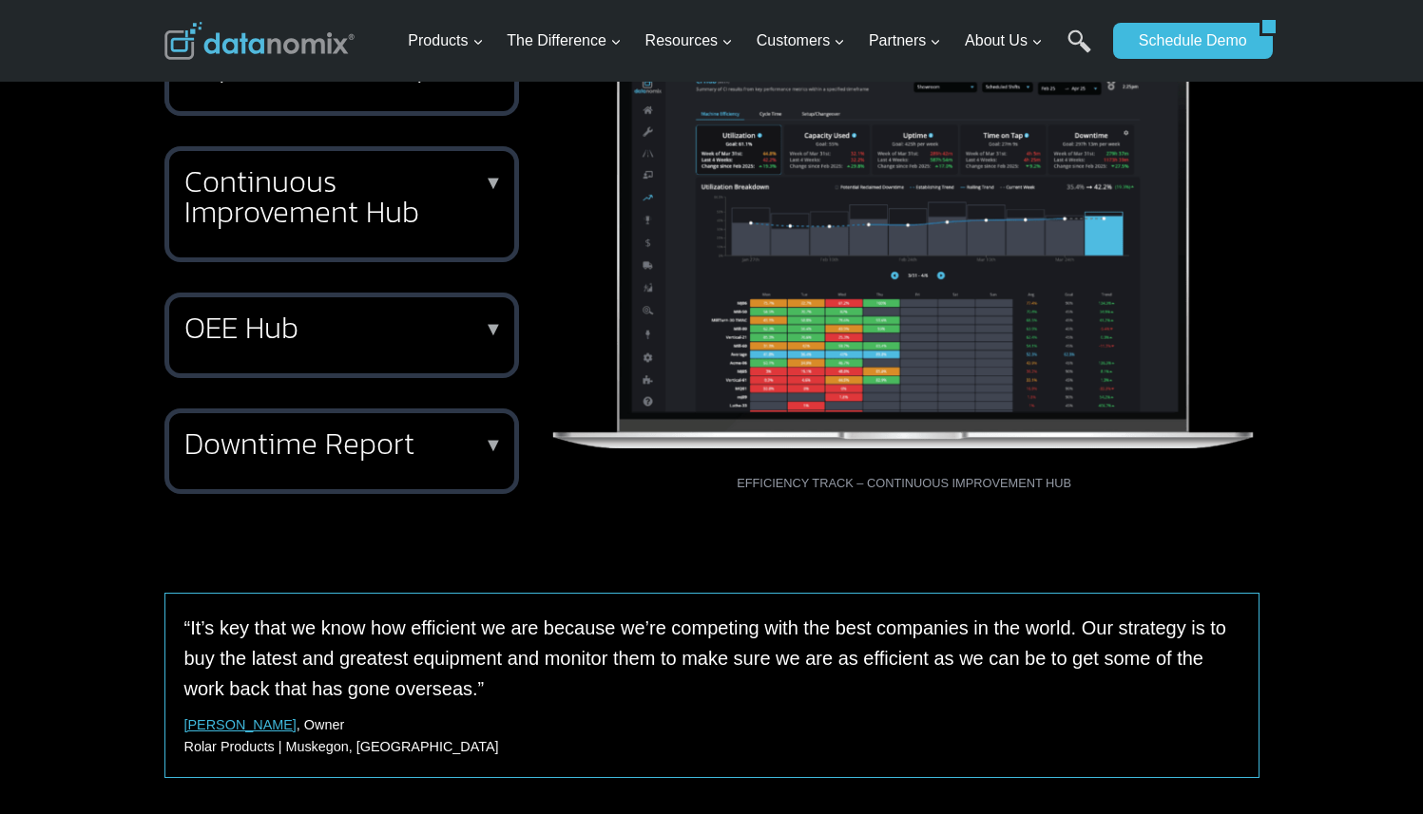
click at [260, 343] on h2 "OEE Hub" at bounding box center [337, 328] width 307 height 30
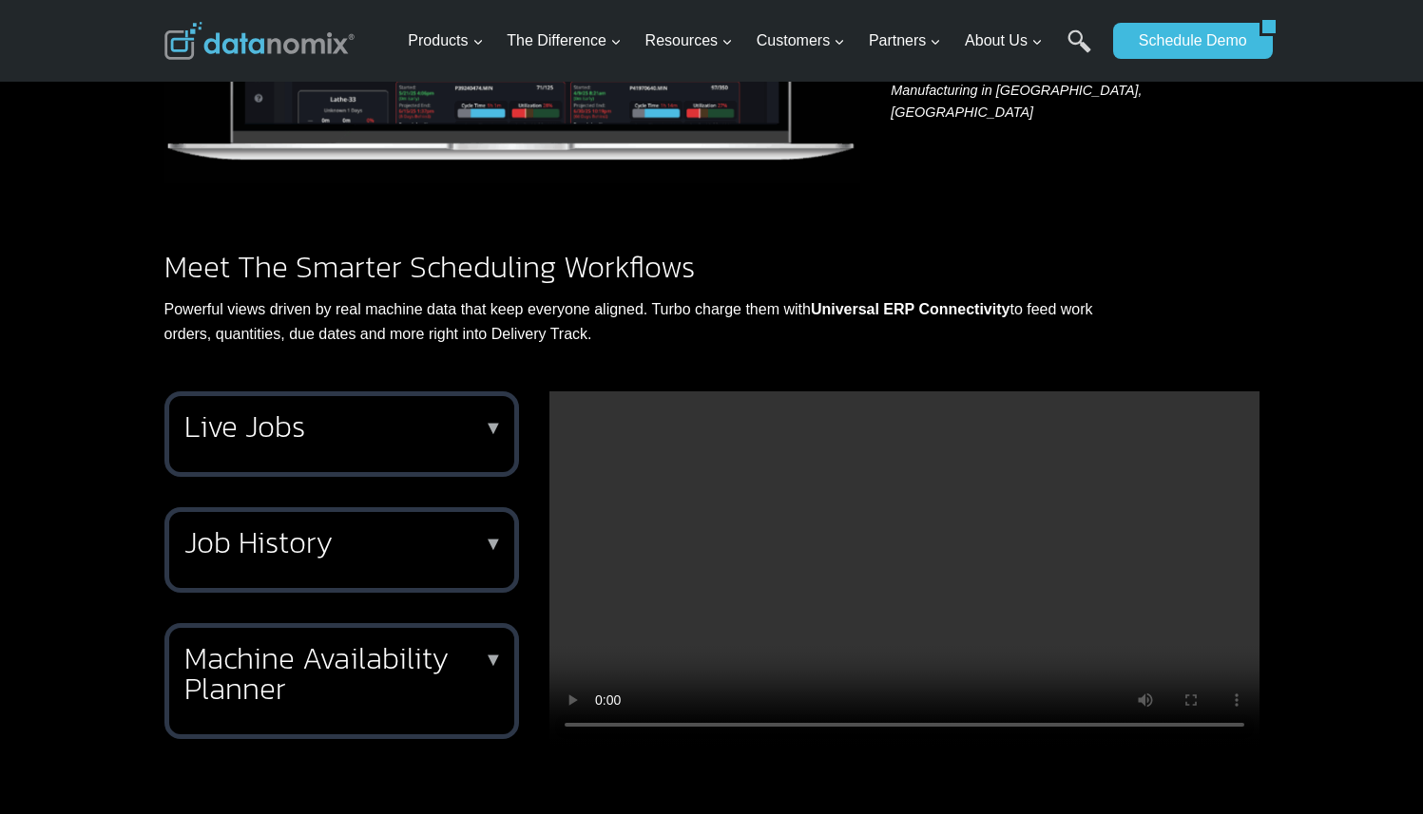
scroll to position [1101, 0]
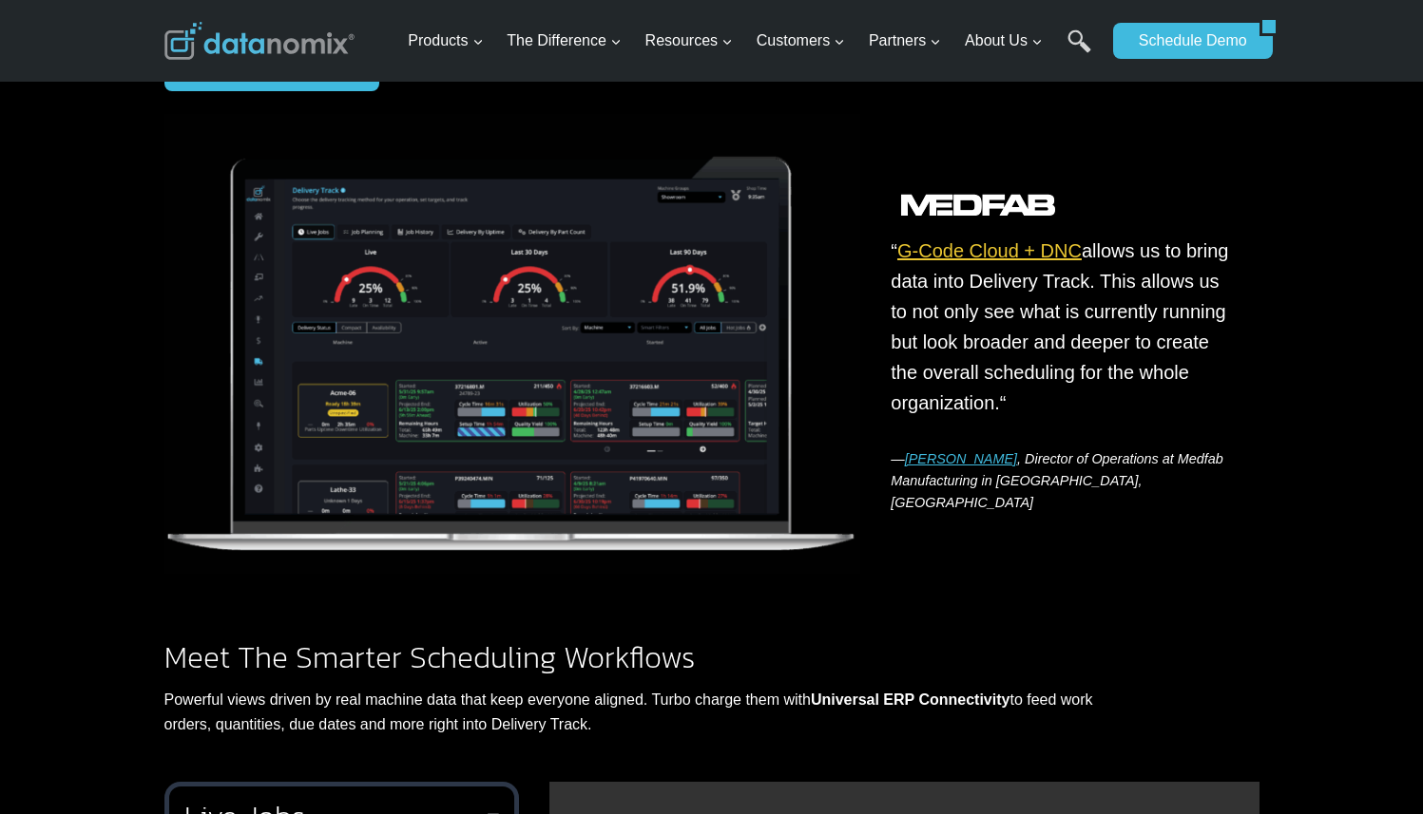
click at [1005, 257] on link "G-Code Cloud + DNC" at bounding box center [989, 250] width 184 height 21
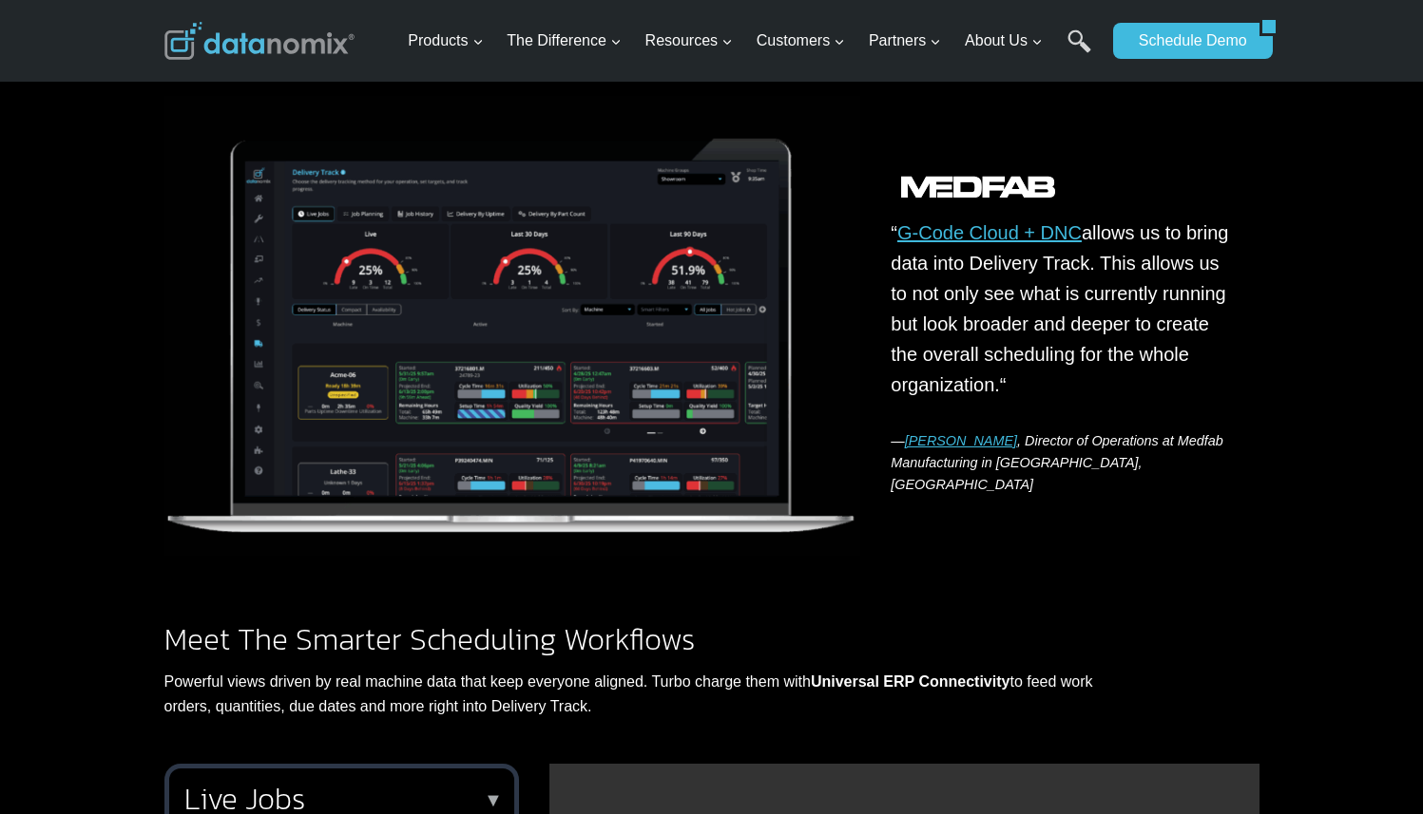
scroll to position [1049, 0]
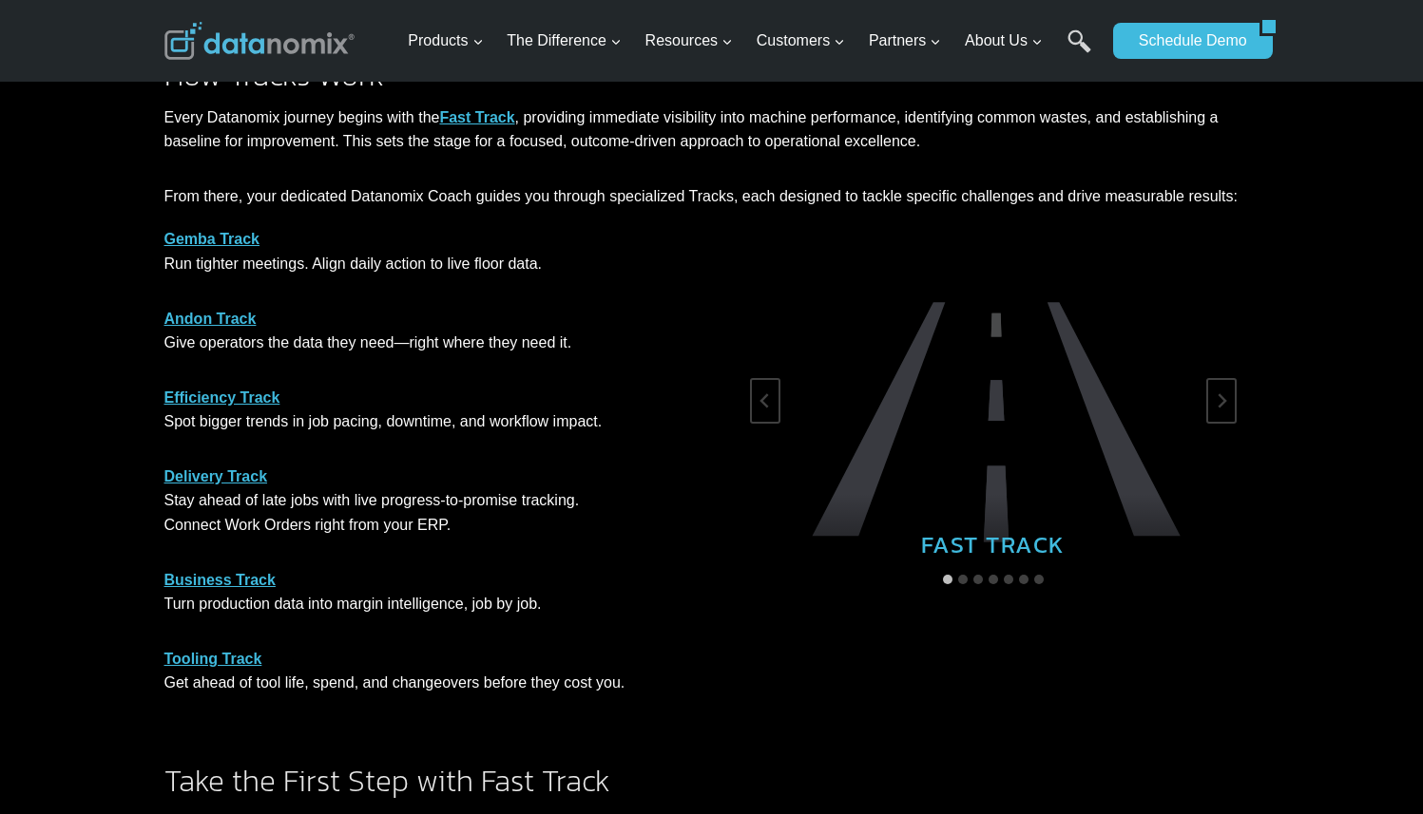
click at [251, 478] on link "Delivery Track" at bounding box center [216, 477] width 104 height 16
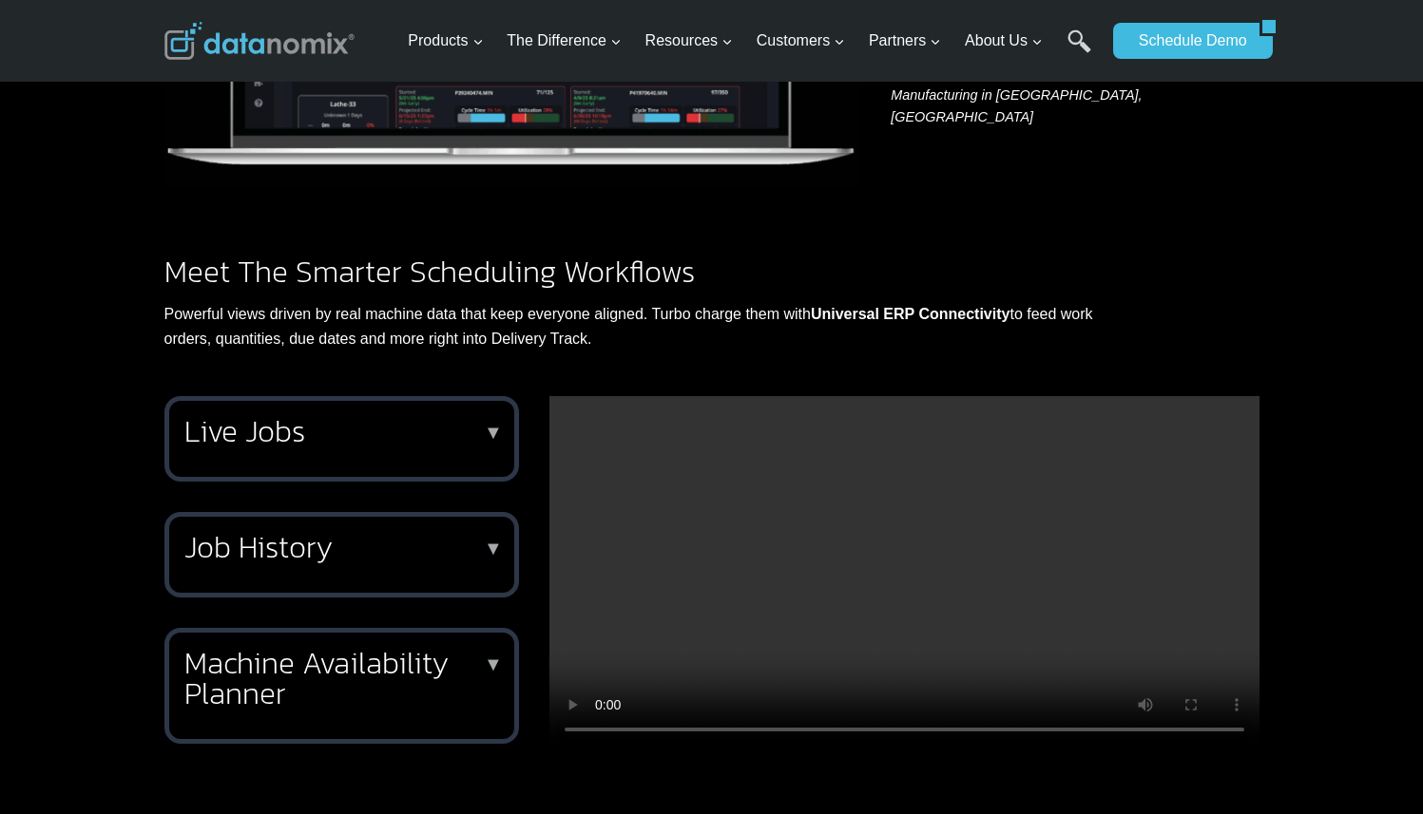
scroll to position [1547, 0]
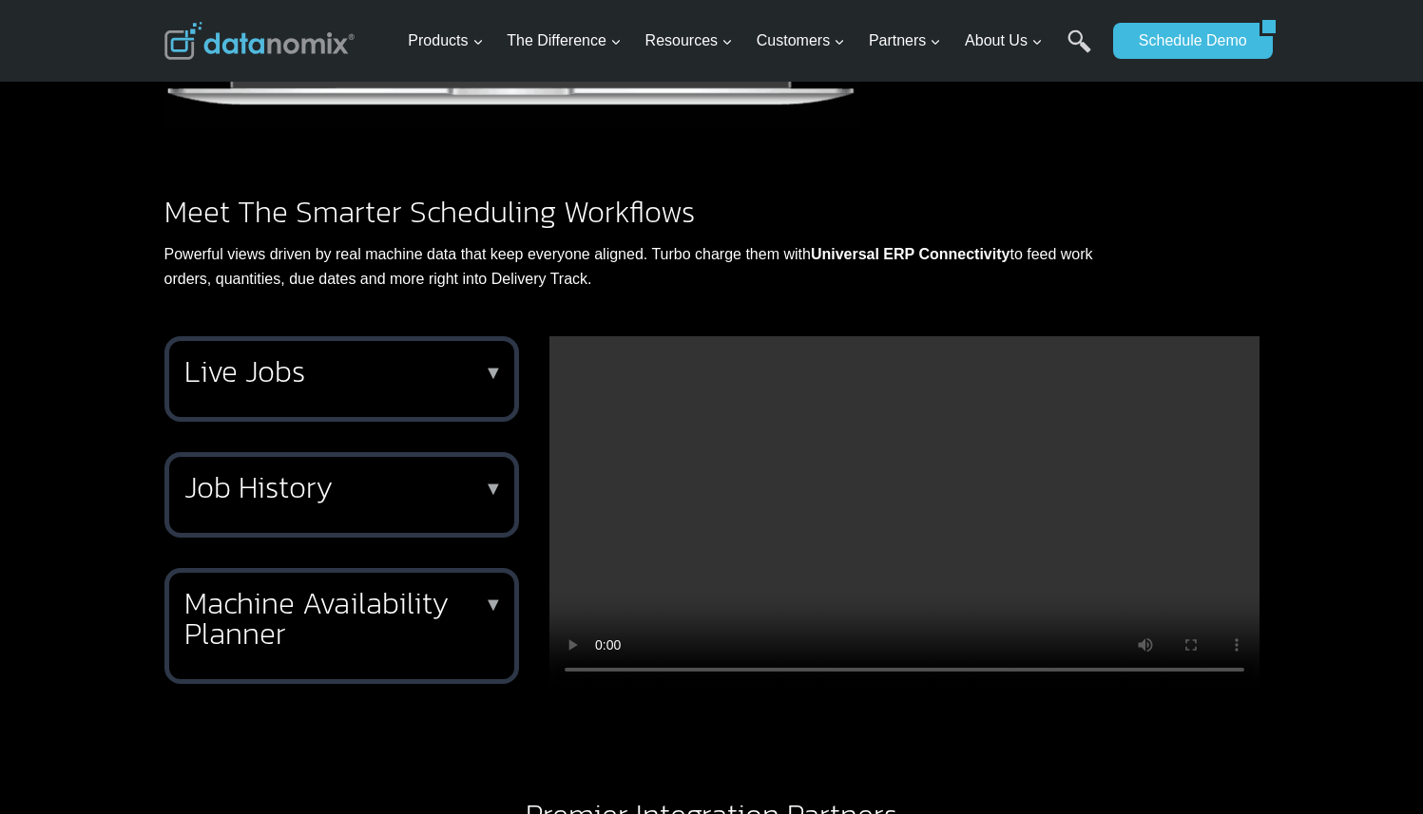
click at [401, 386] on h2 "Live Jobs" at bounding box center [337, 371] width 307 height 30
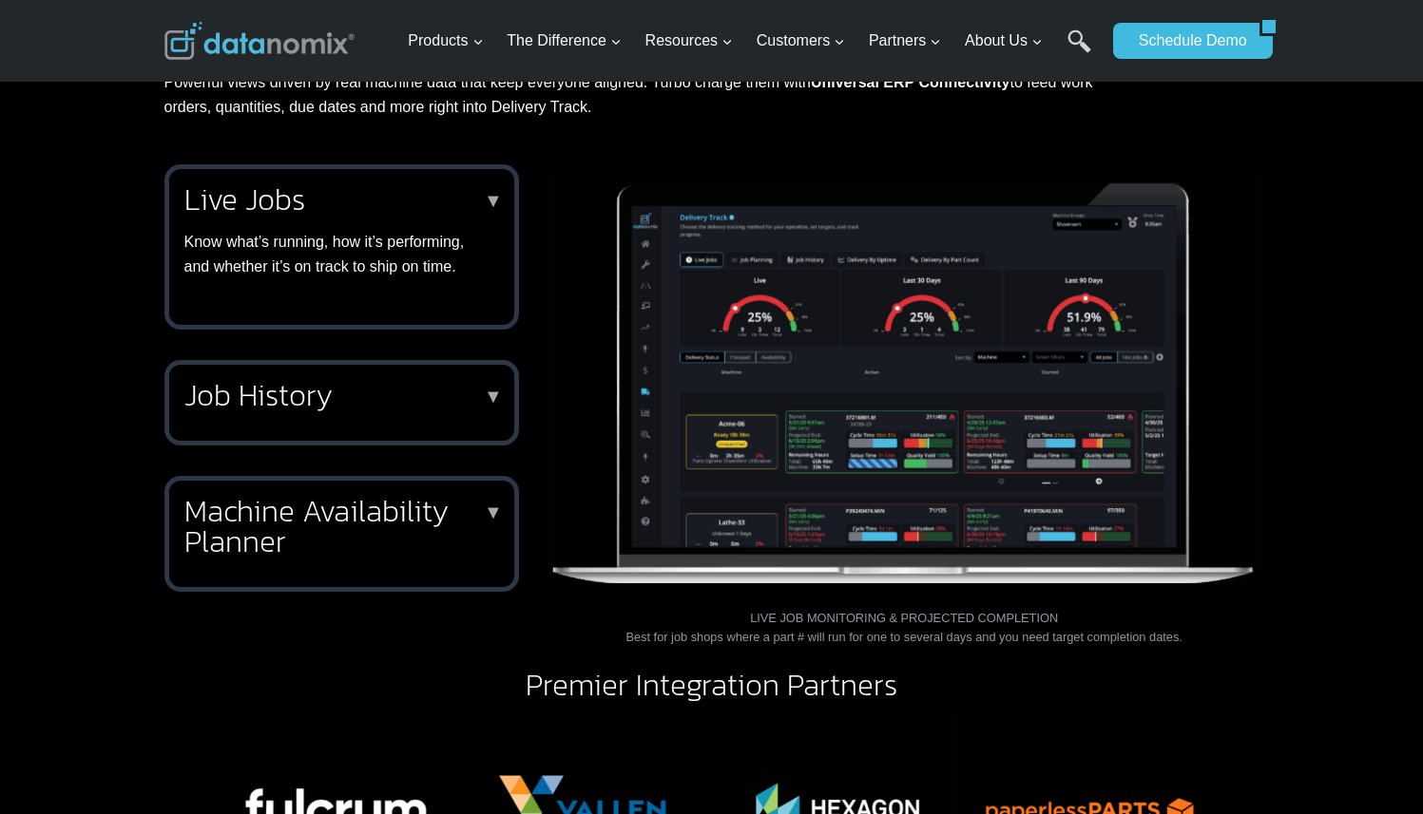
scroll to position [1965, 0]
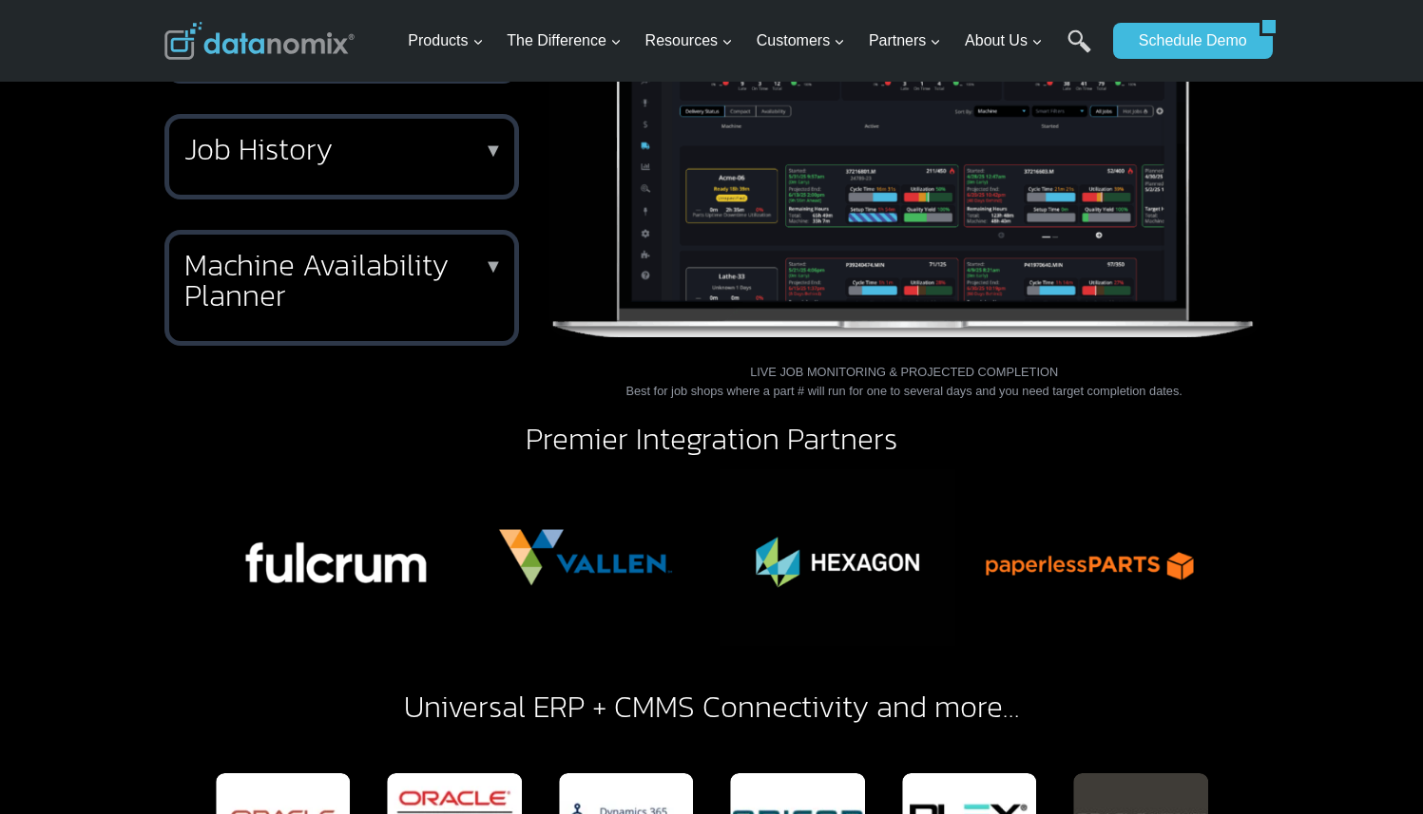
click at [306, 164] on h2 "Job History" at bounding box center [337, 149] width 307 height 30
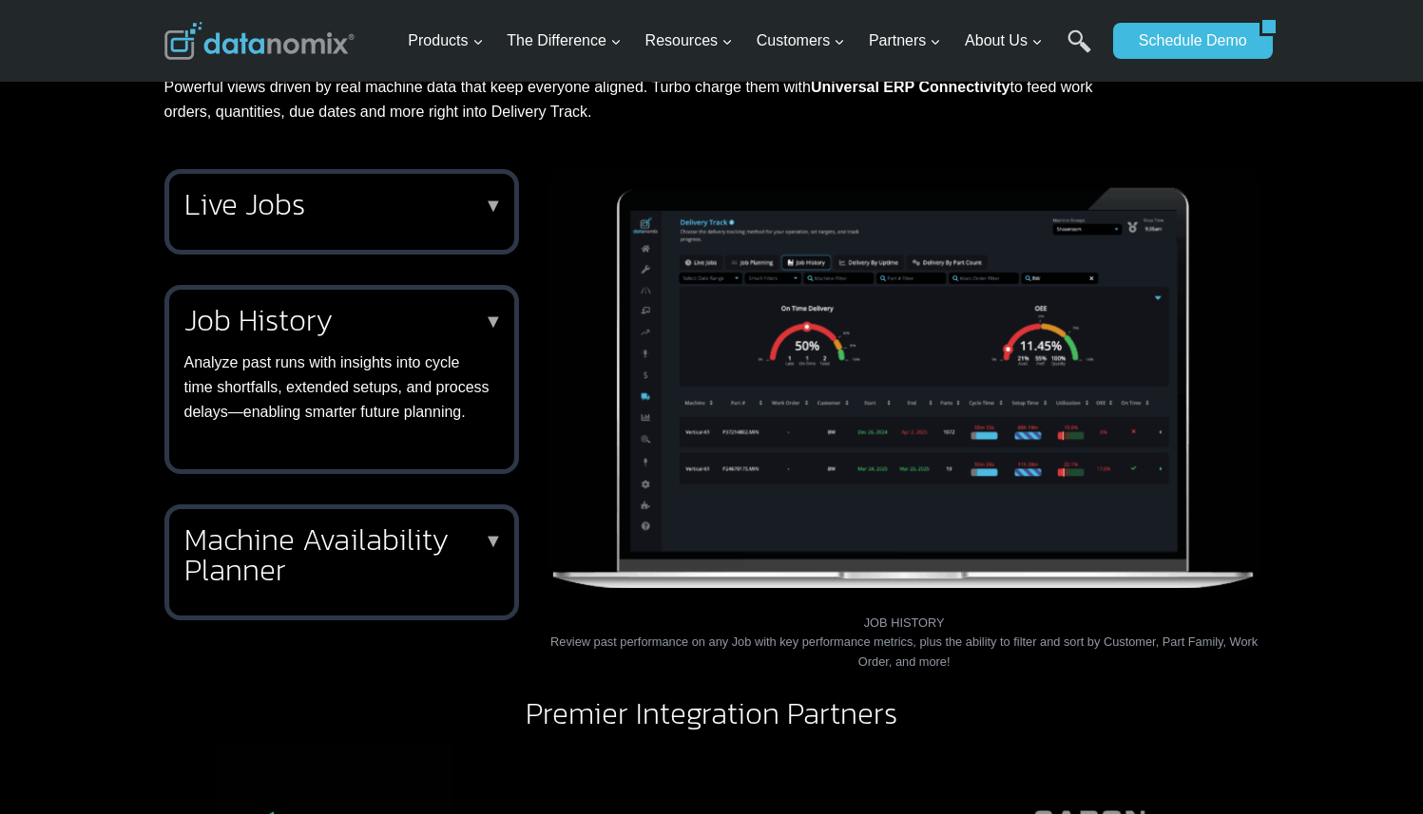
scroll to position [1711, 0]
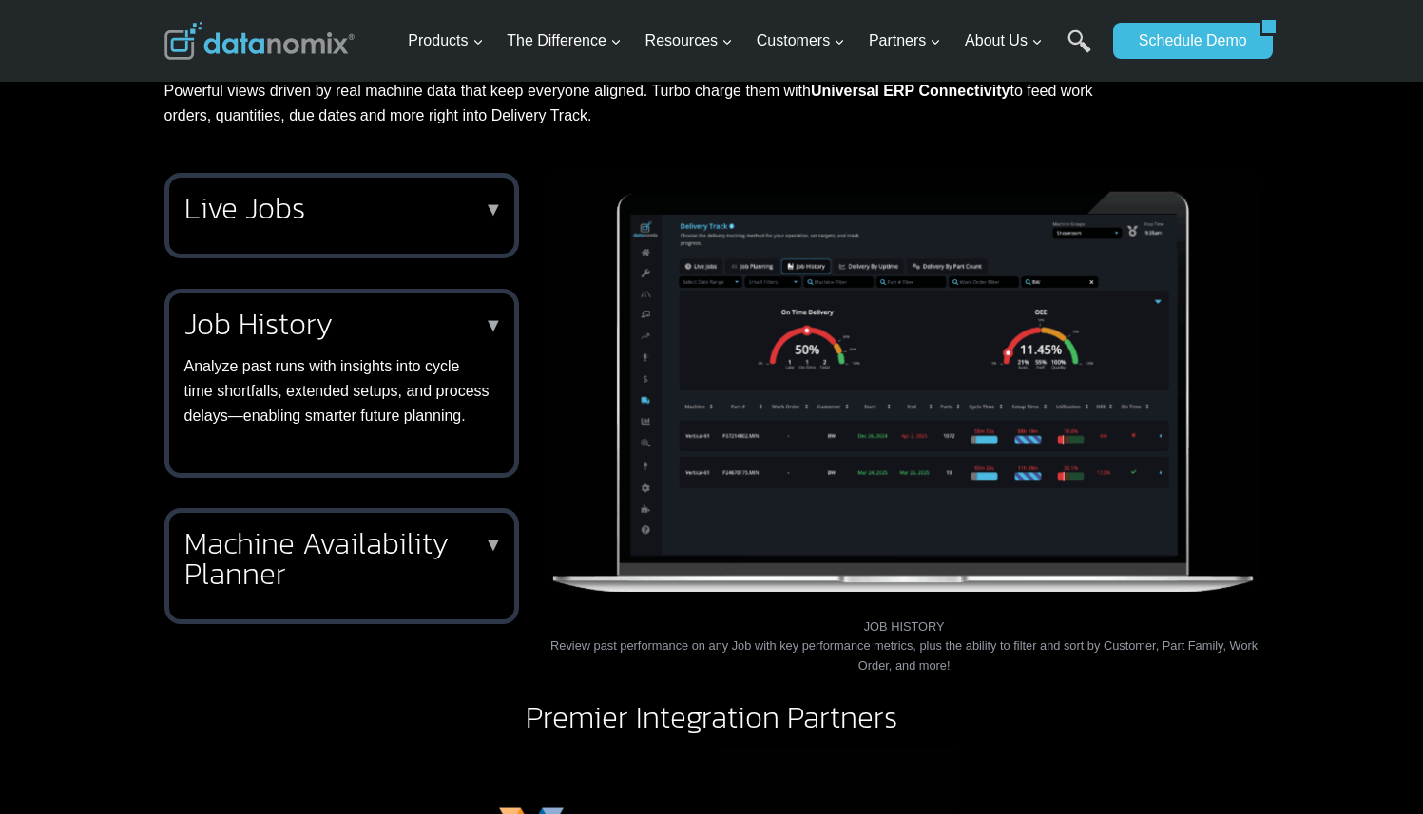
click at [377, 578] on h2 "Machine Availability Planner" at bounding box center [337, 558] width 307 height 61
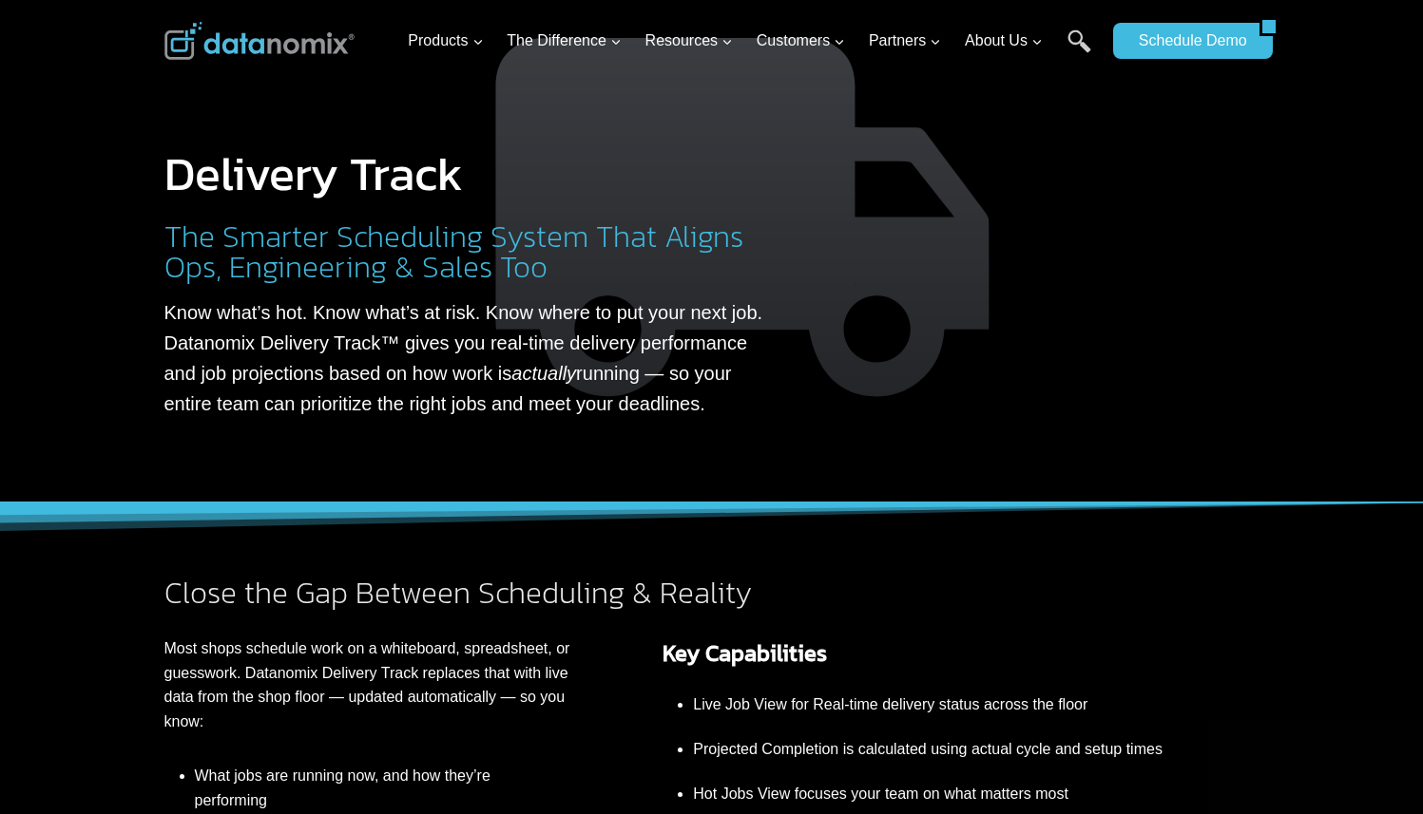
scroll to position [0, 0]
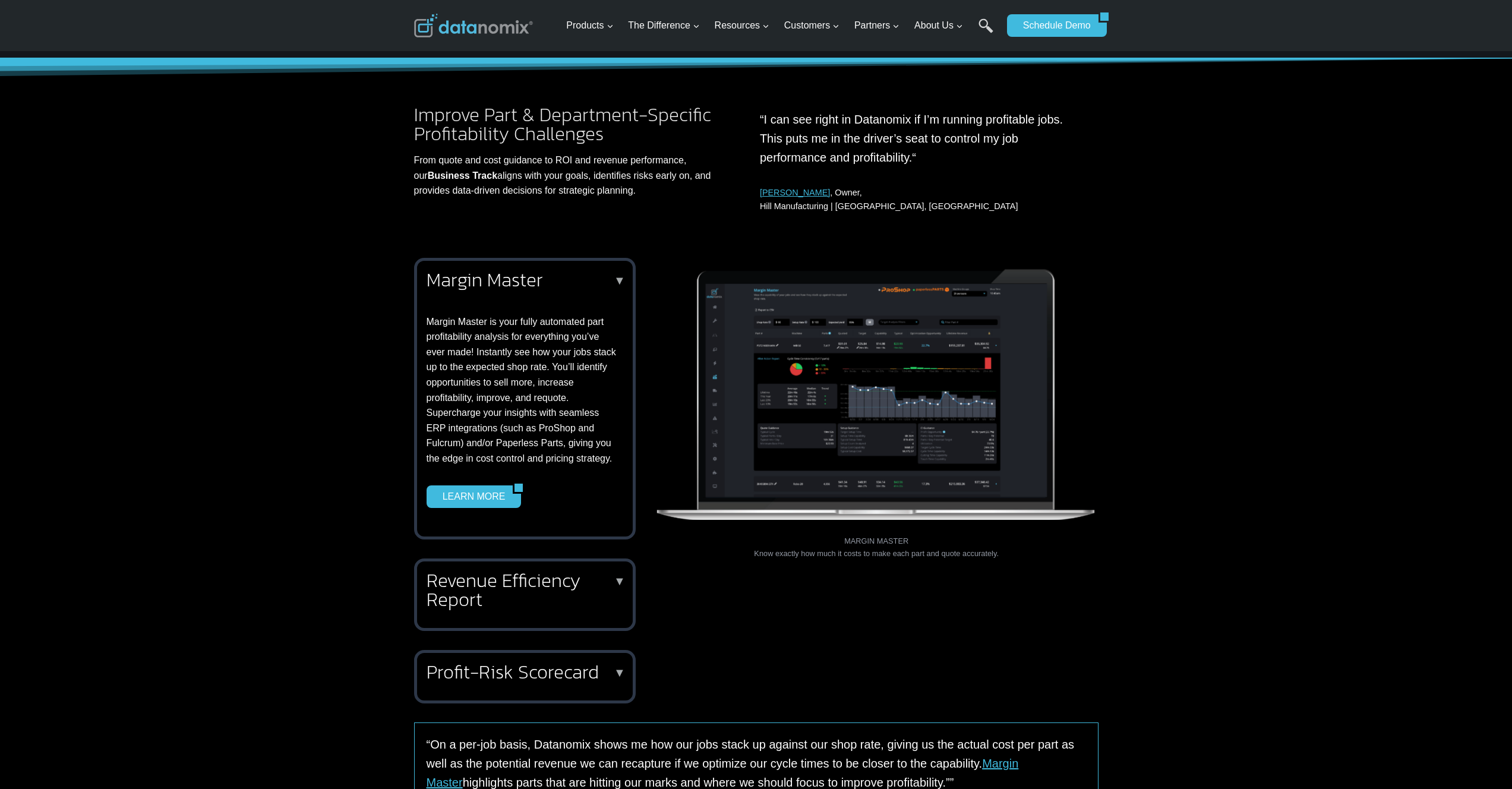
scroll to position [130, 0]
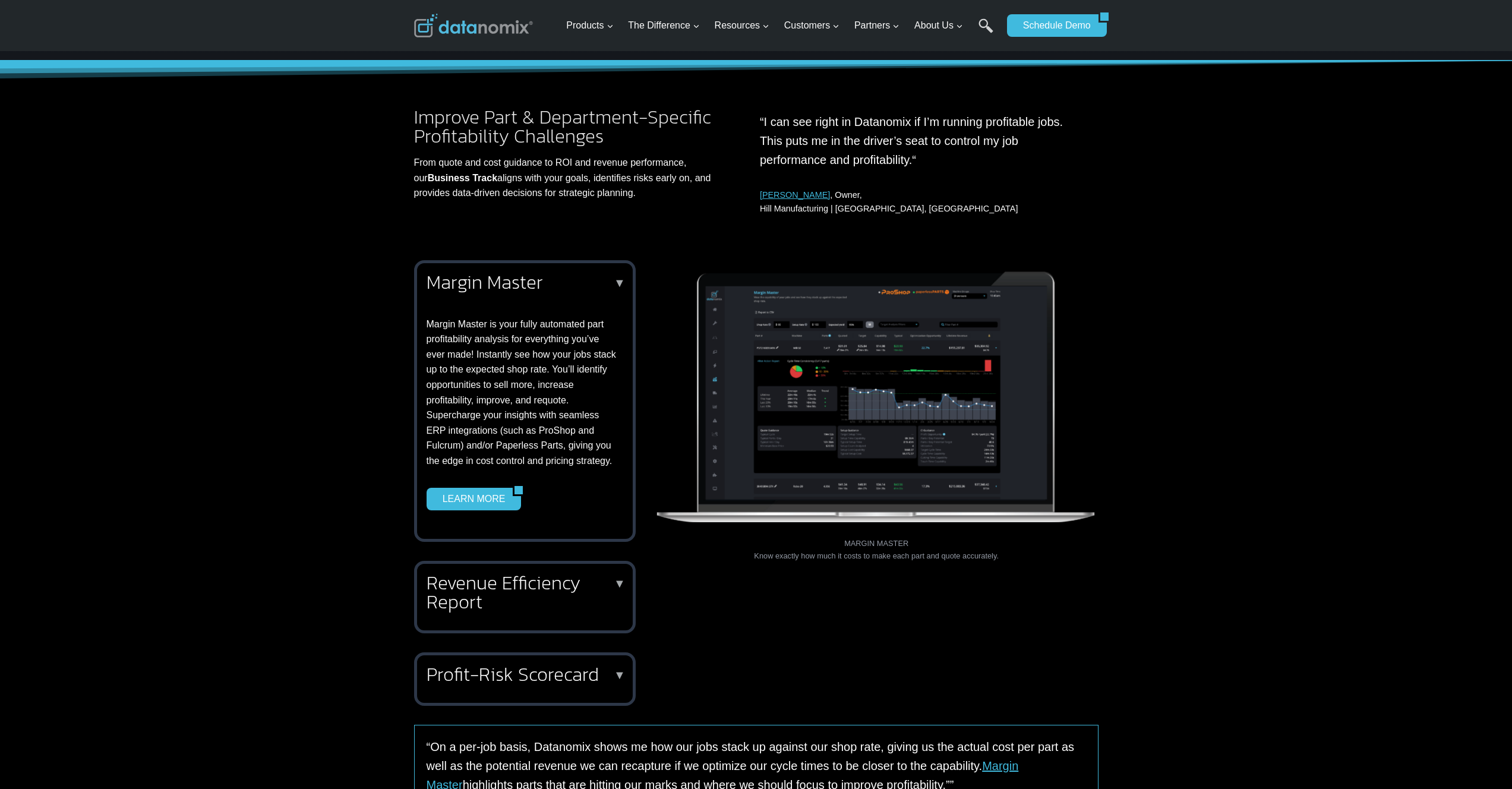
click at [563, 611] on h2 "Revenue Efficiency Report" at bounding box center [522, 592] width 192 height 38
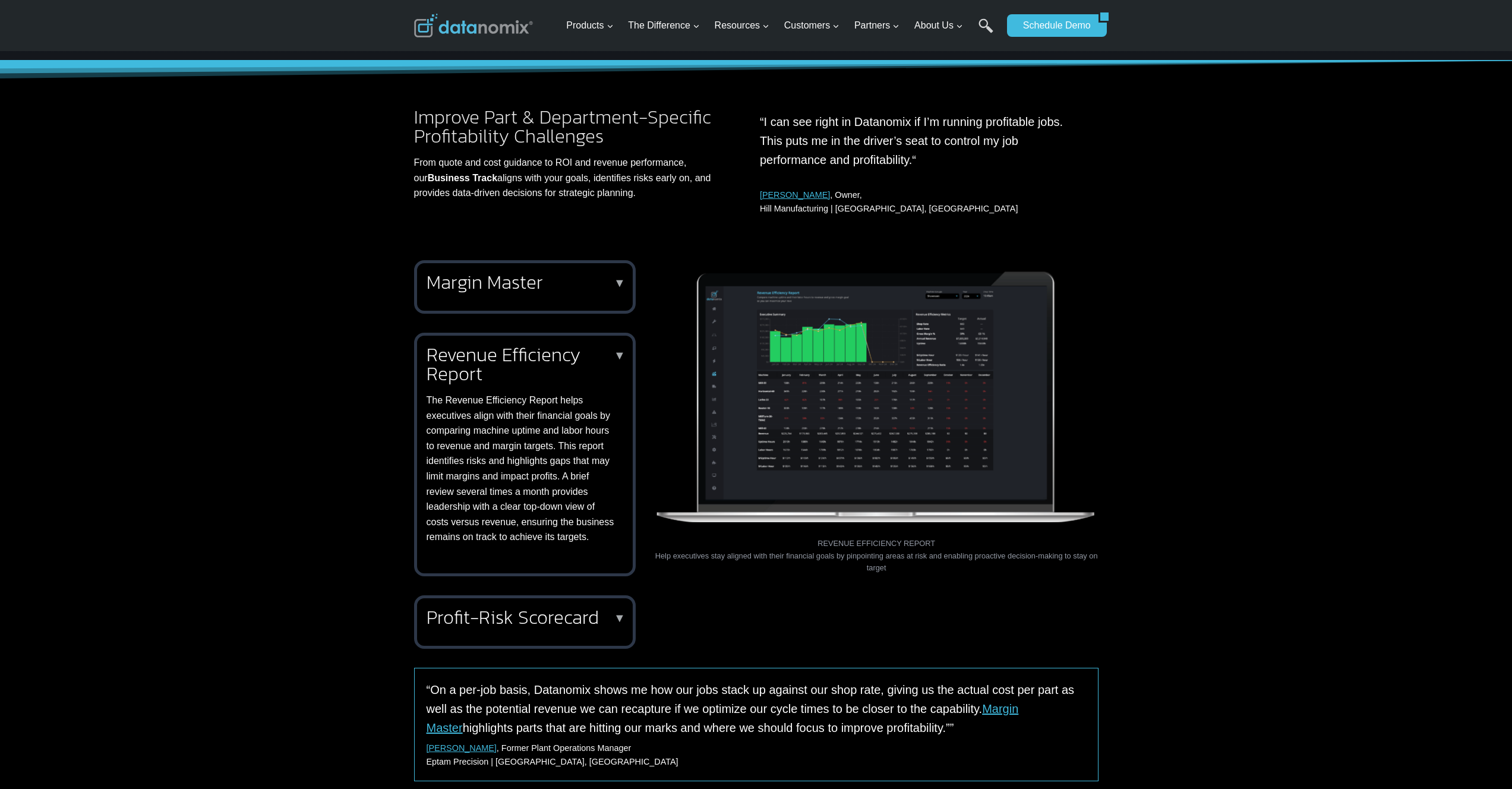
click at [558, 631] on div "Profit-Risk Scorecard ▼ Gain complete visibility into profit risk across your e…" at bounding box center [524, 622] width 221 height 54
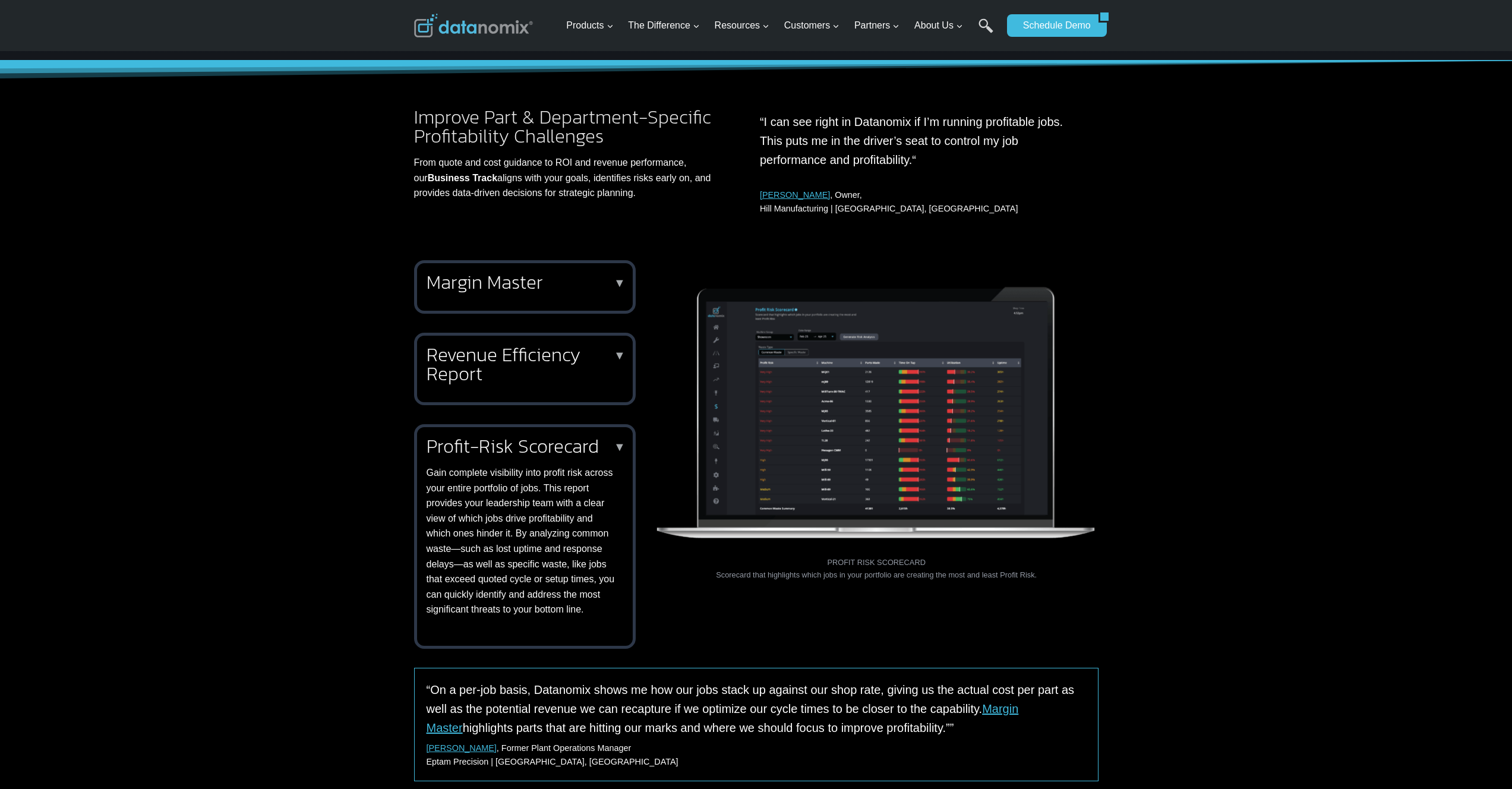
click at [525, 304] on div "Margin Master ▼ Margin Master is your fully automated part profitability analys…" at bounding box center [524, 287] width 221 height 54
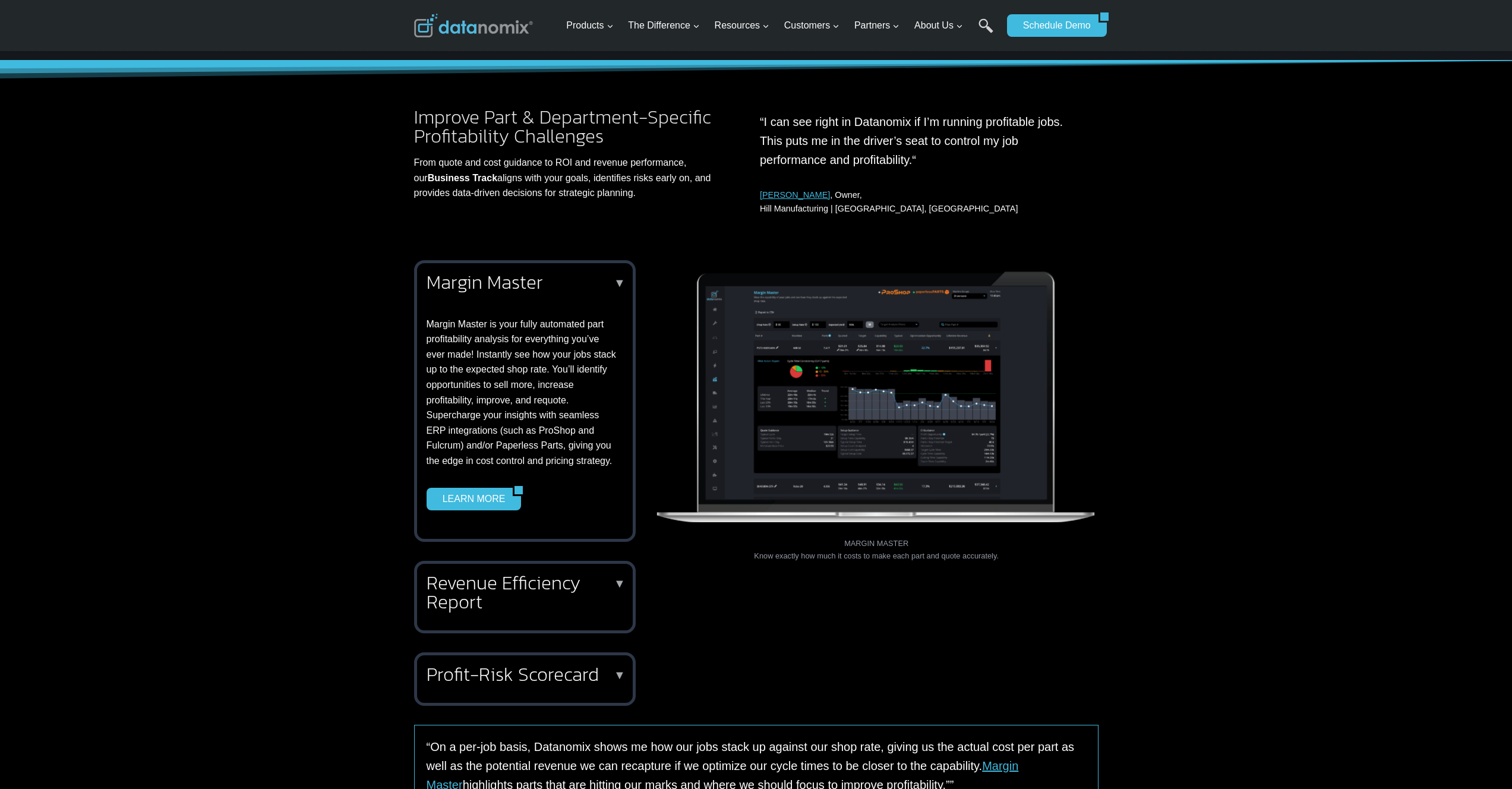
click at [1120, 676] on div "Margin Master ▼ Margin Master is your fully automated part profitability analys…" at bounding box center [756, 483] width 1512 height 474
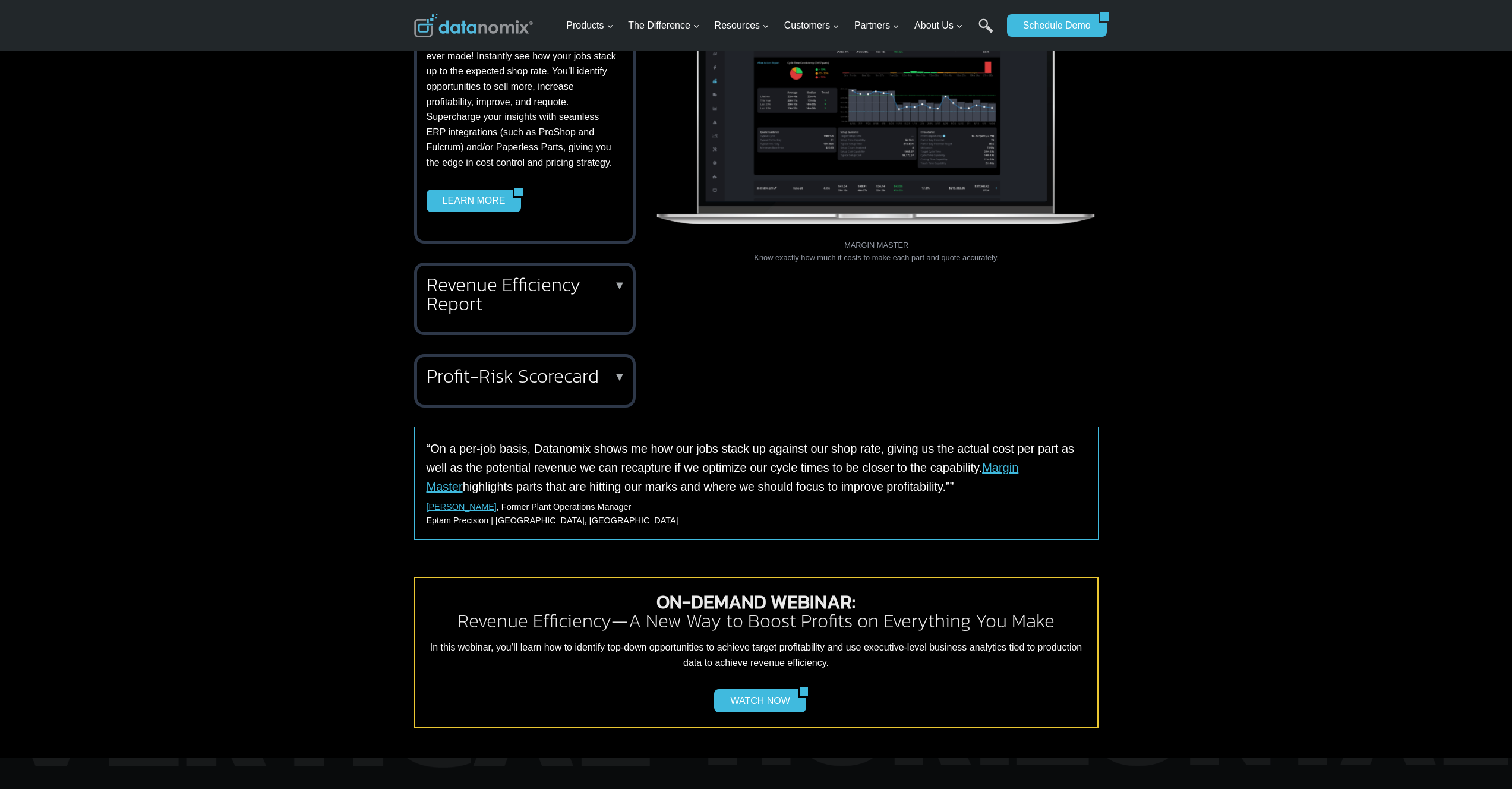
scroll to position [0, 0]
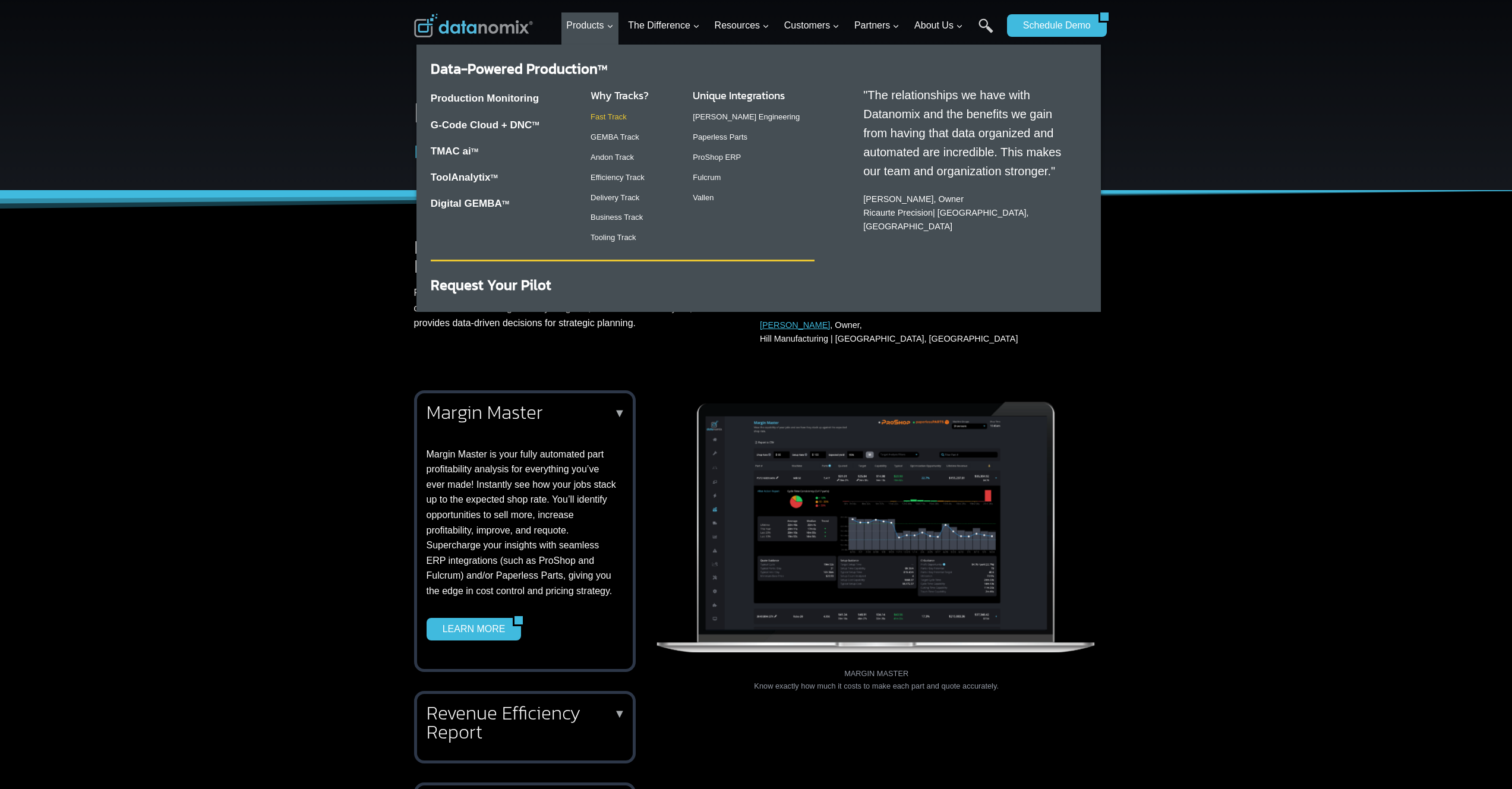
click at [606, 119] on link "Fast Track" at bounding box center [609, 117] width 36 height 9
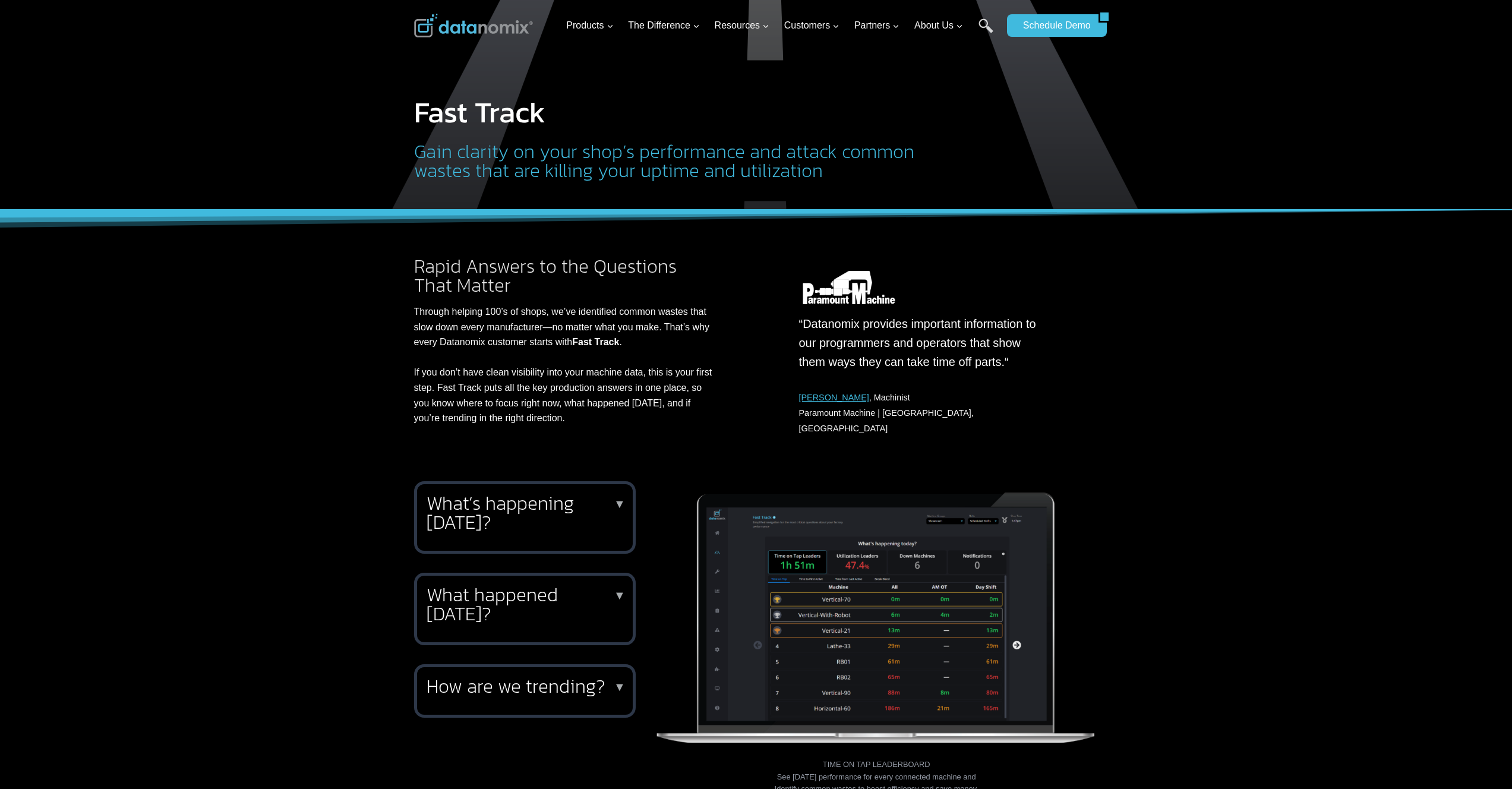
click at [513, 506] on h2 "What’s happening today?" at bounding box center [522, 513] width 192 height 38
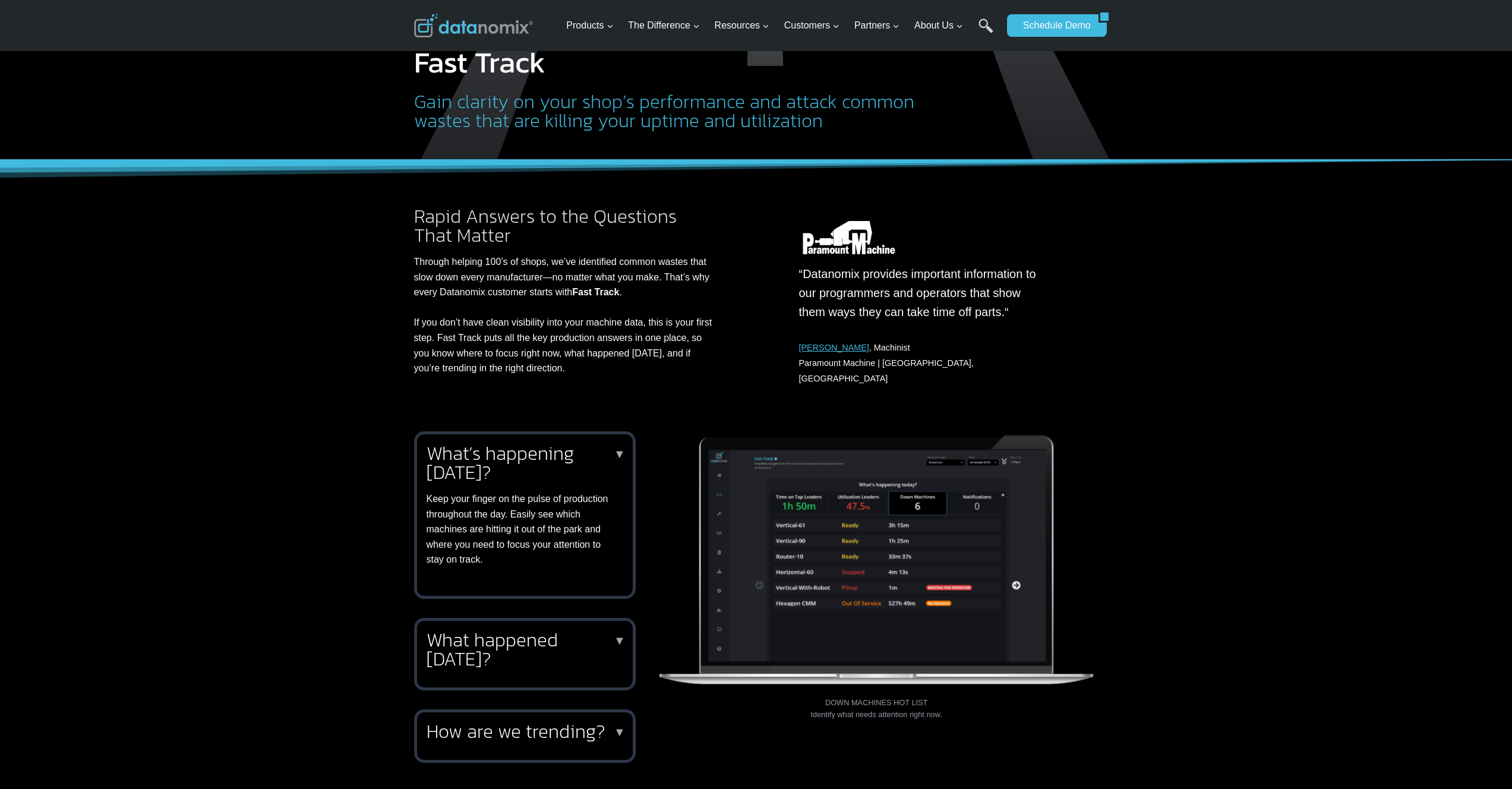
scroll to position [73, 0]
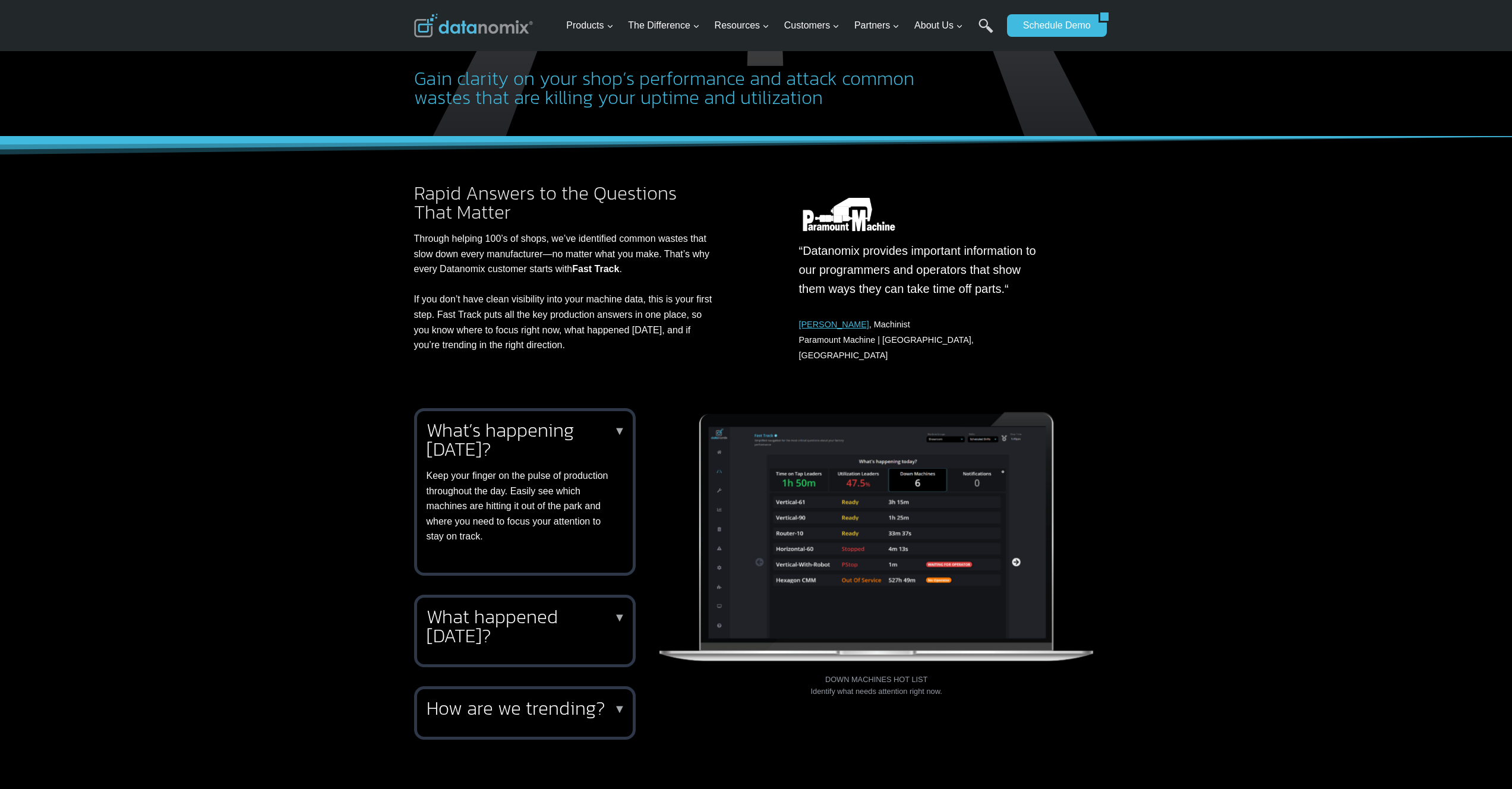
click at [511, 618] on h2 "What happened yesterday?" at bounding box center [522, 626] width 192 height 38
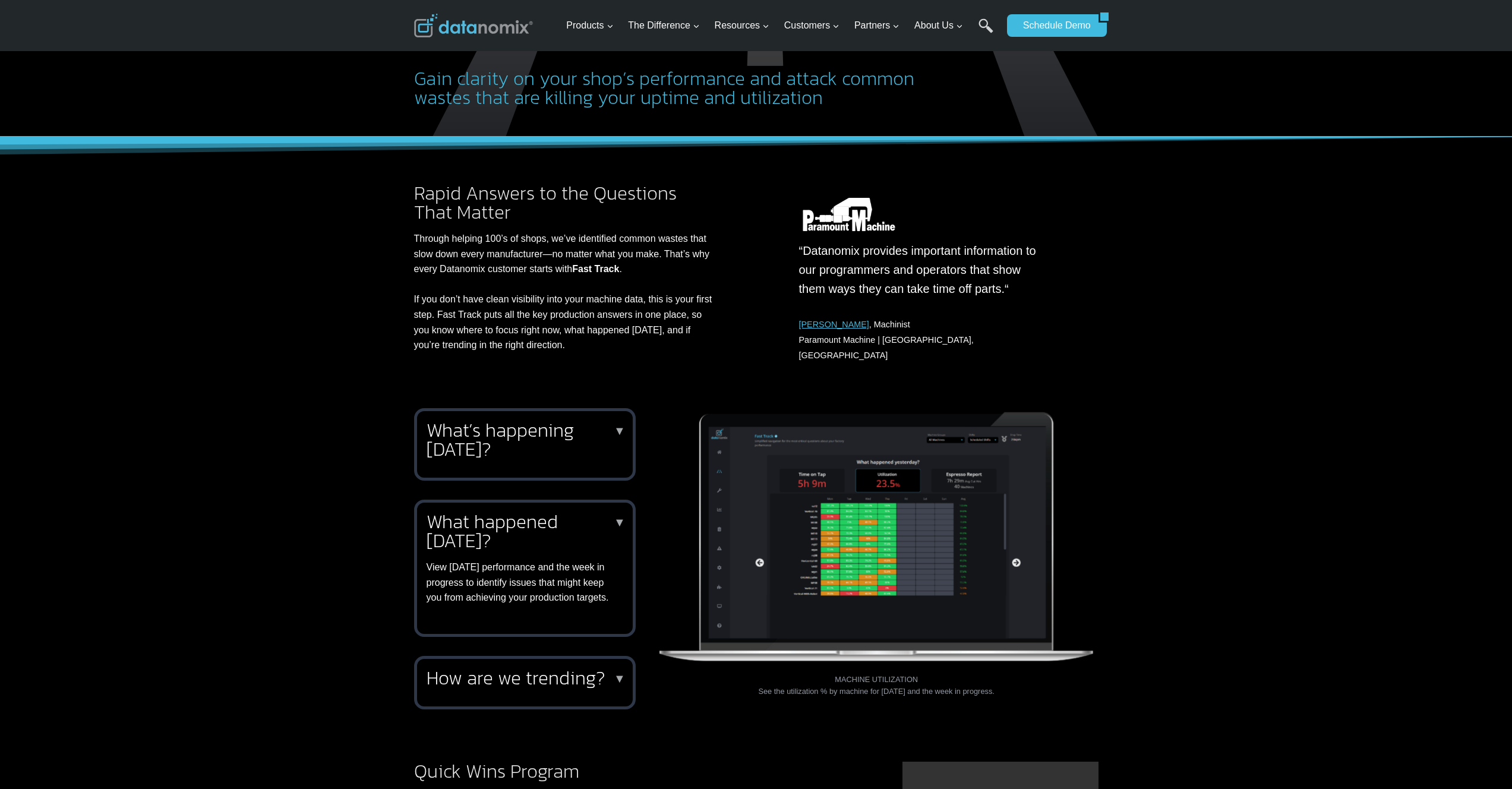
click at [521, 688] on h2 "How are we trending?" at bounding box center [522, 678] width 192 height 19
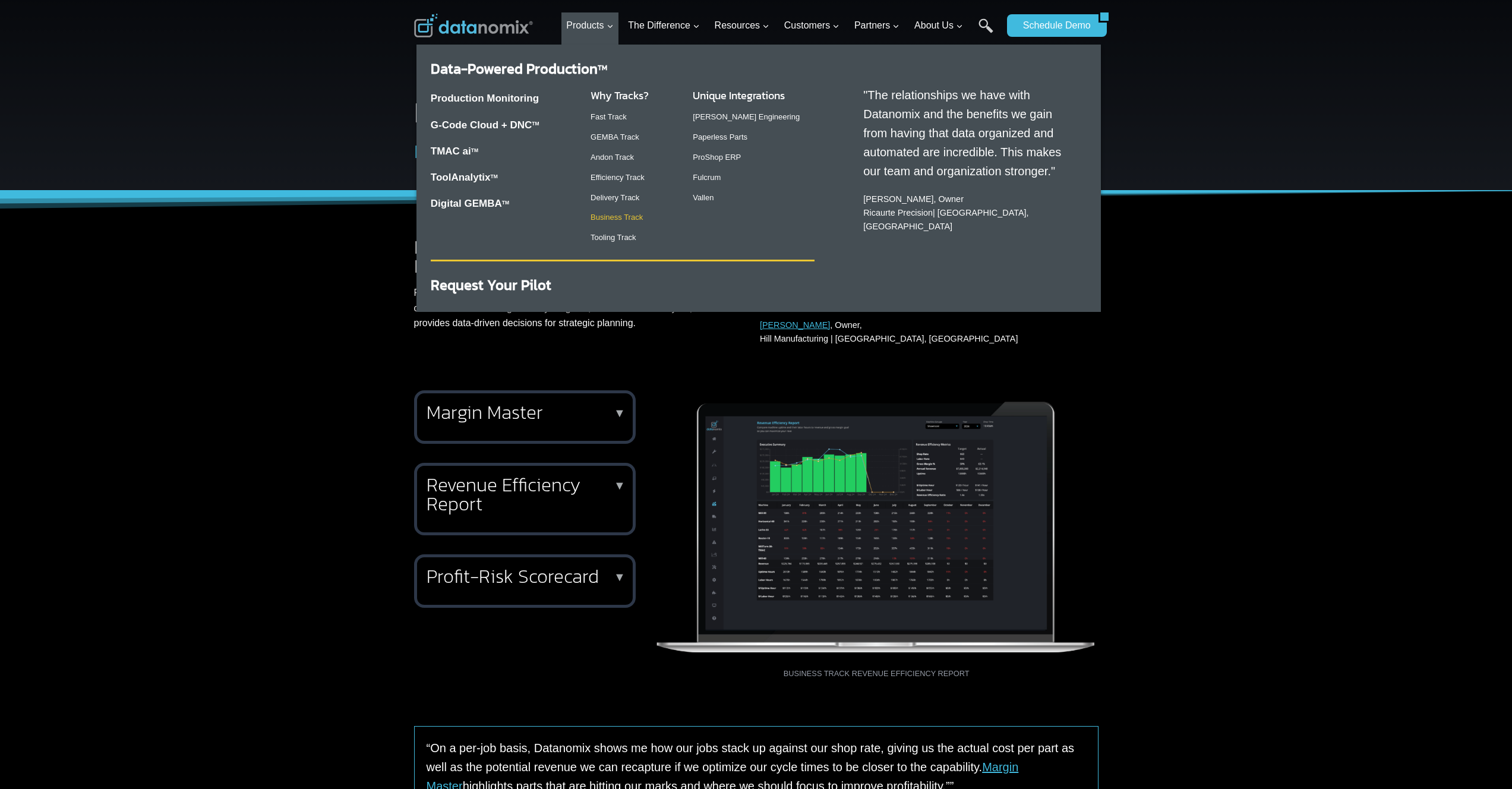
click at [614, 219] on link "Business Track" at bounding box center [617, 217] width 53 height 9
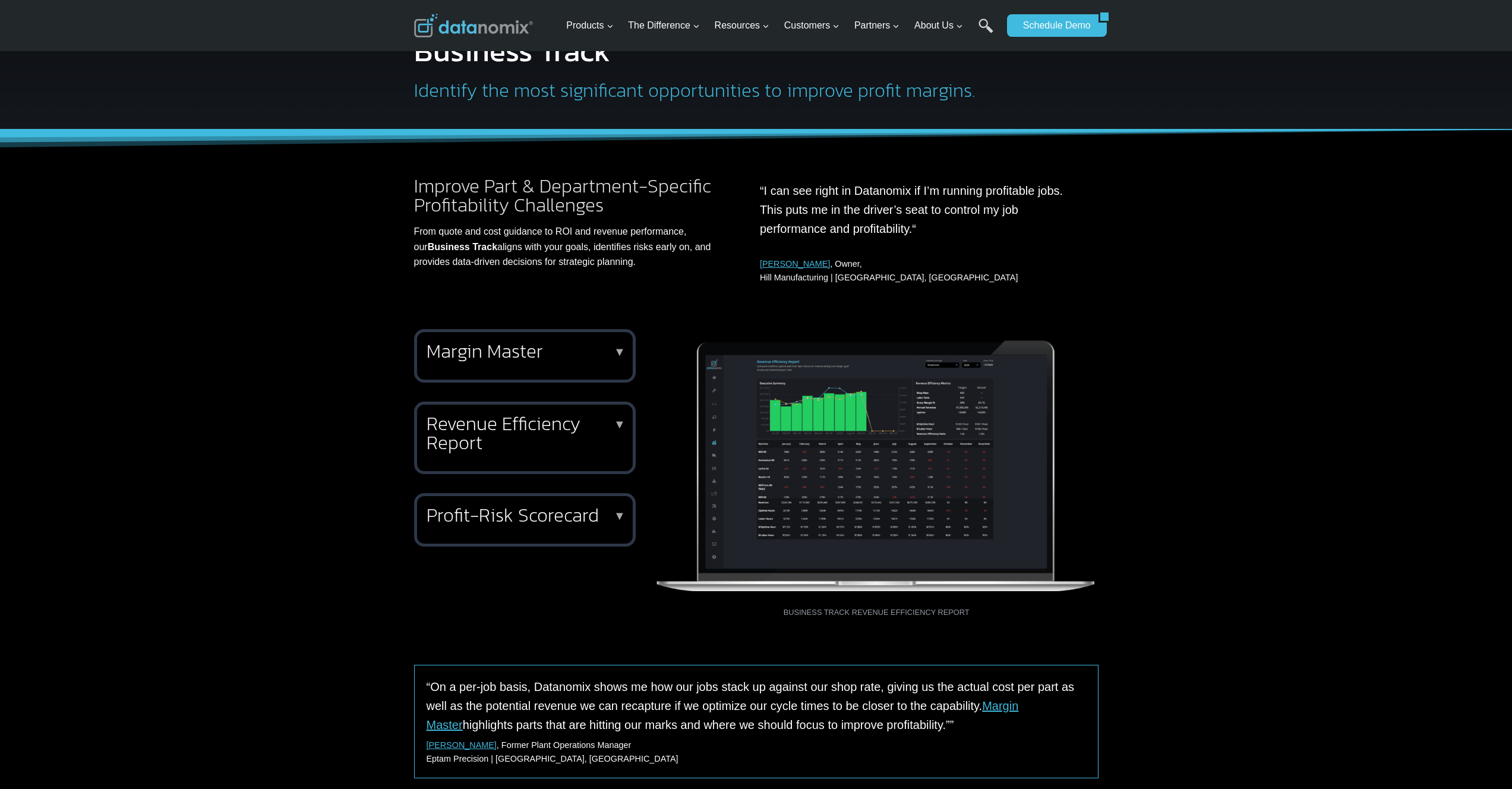
scroll to position [135, 0]
